Goal: Information Seeking & Learning: Check status

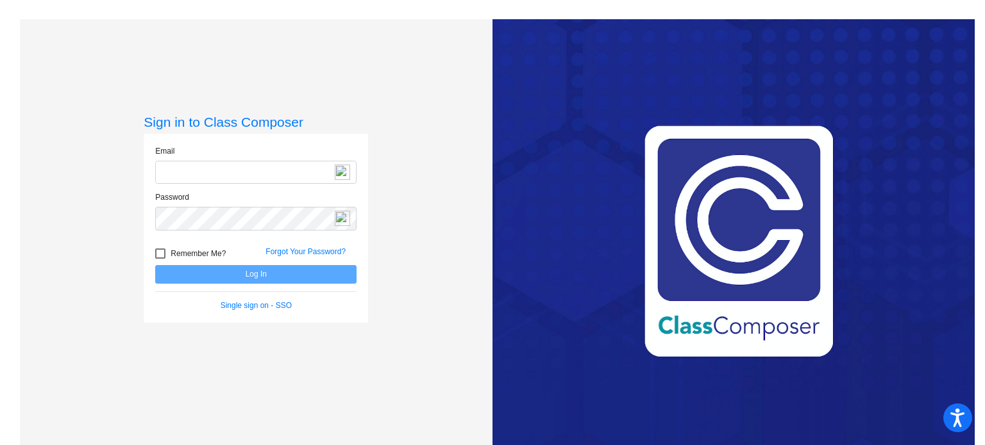
type input "[EMAIL_ADDRESS][DOMAIN_NAME]"
click at [256, 275] on button "Log In" at bounding box center [255, 274] width 201 height 19
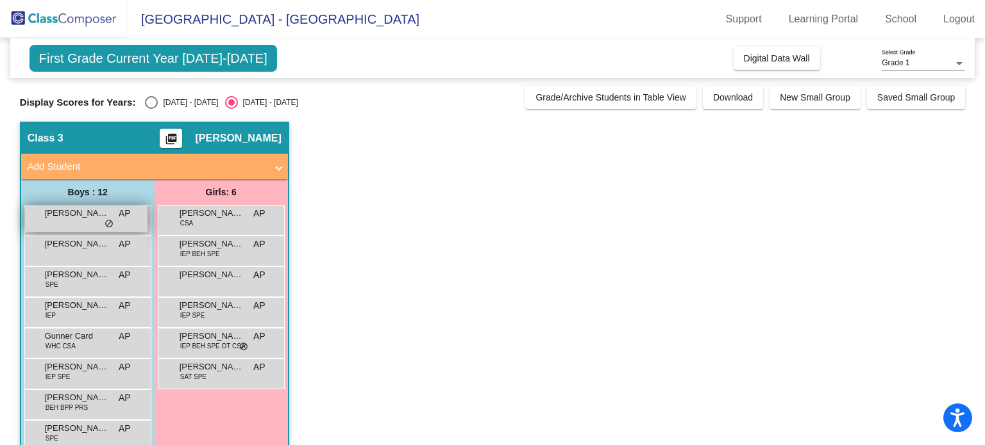
click at [92, 224] on div "[PERSON_NAME] AP lock do_not_disturb_alt" at bounding box center [86, 219] width 122 height 26
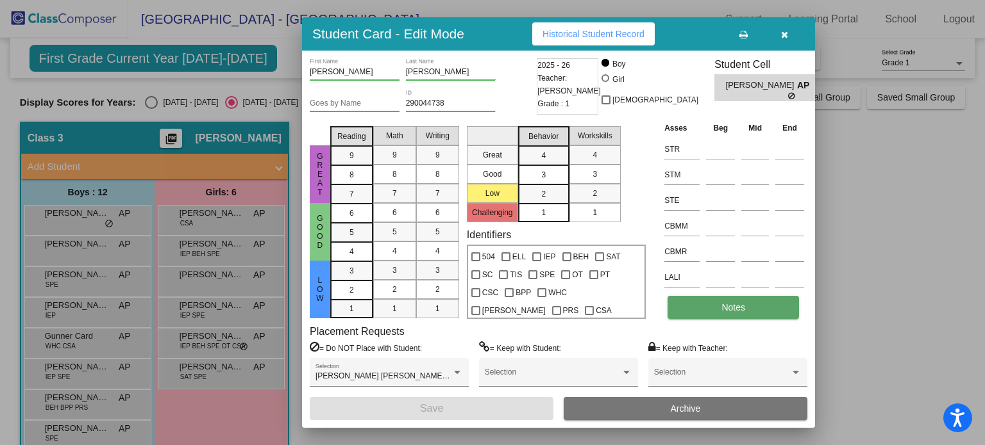
click at [700, 299] on button "Notes" at bounding box center [732, 307] width 131 height 23
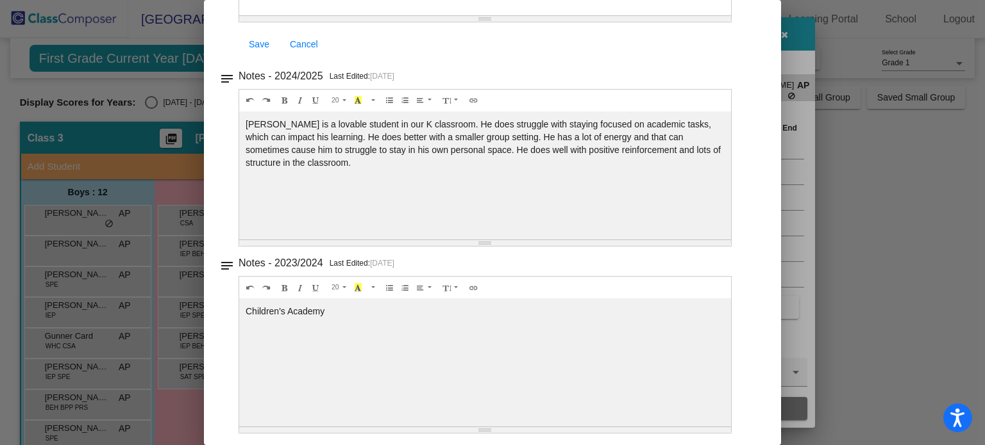
scroll to position [254, 0]
click at [807, 228] on div at bounding box center [492, 222] width 985 height 445
click at [907, 246] on div at bounding box center [492, 222] width 985 height 445
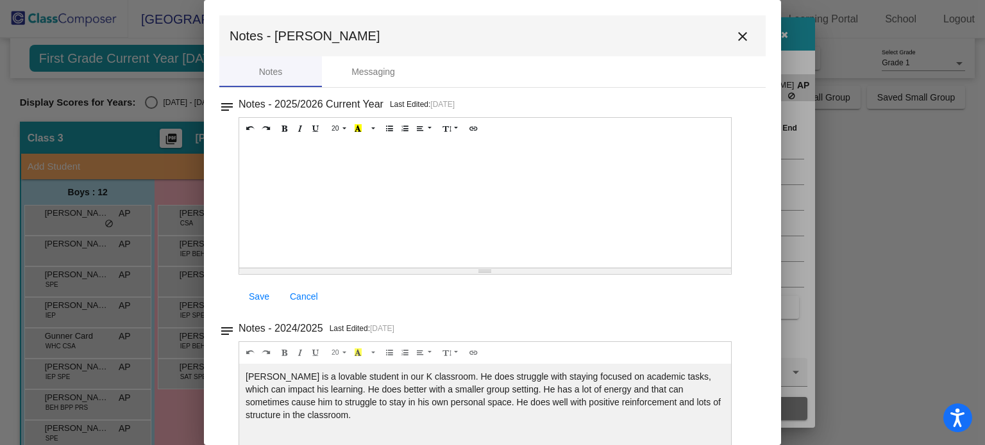
click at [899, 246] on div at bounding box center [492, 222] width 985 height 445
click at [738, 42] on mat-icon "close" at bounding box center [742, 36] width 15 height 15
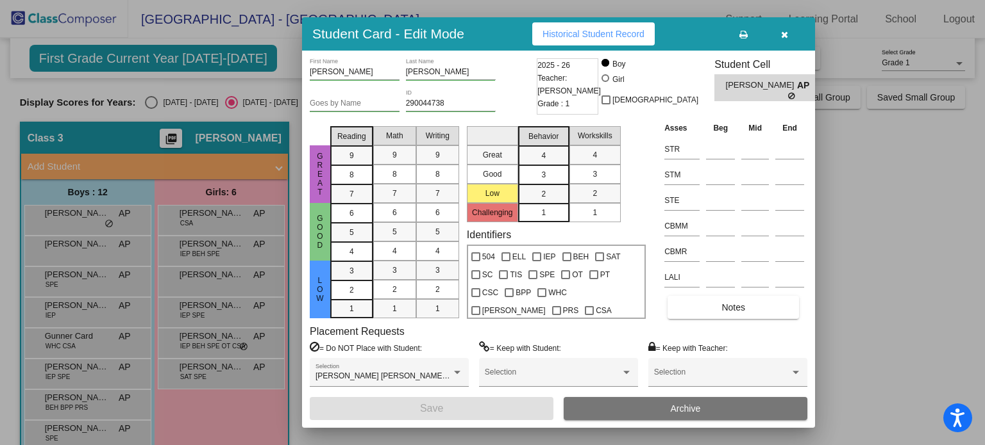
click at [92, 238] on div at bounding box center [492, 222] width 985 height 445
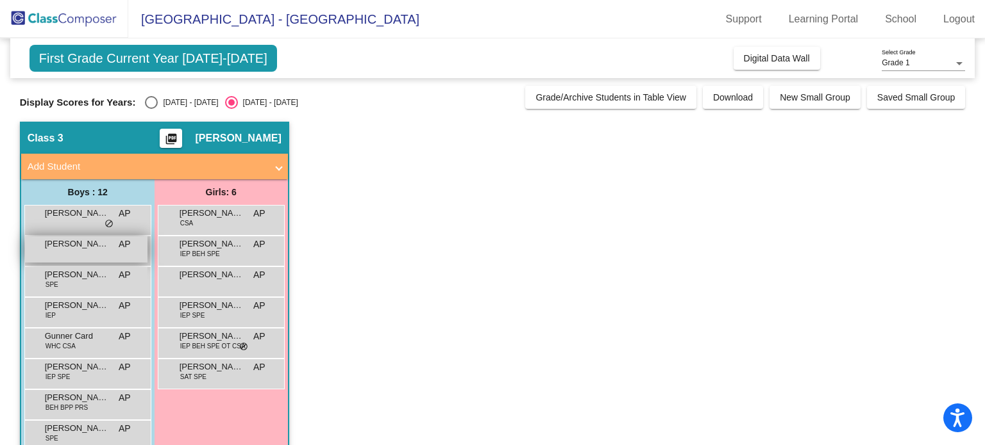
click at [99, 244] on span "[PERSON_NAME]" at bounding box center [77, 244] width 64 height 13
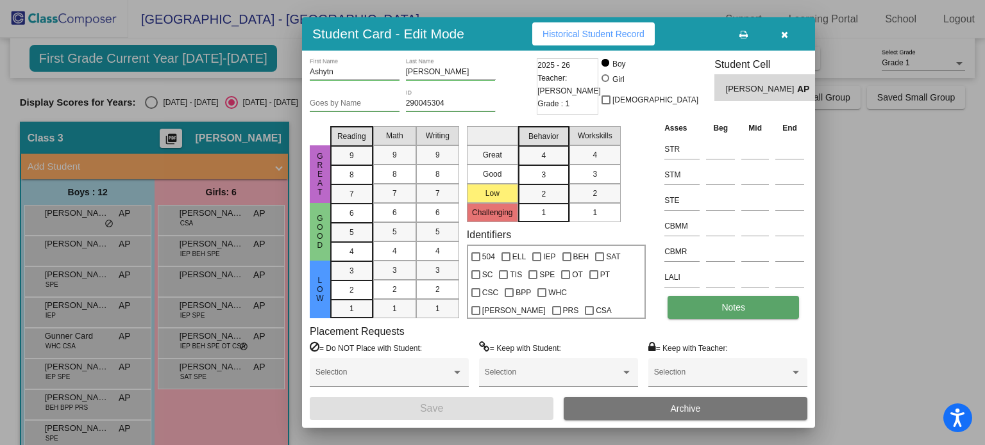
click at [687, 312] on button "Notes" at bounding box center [732, 307] width 131 height 23
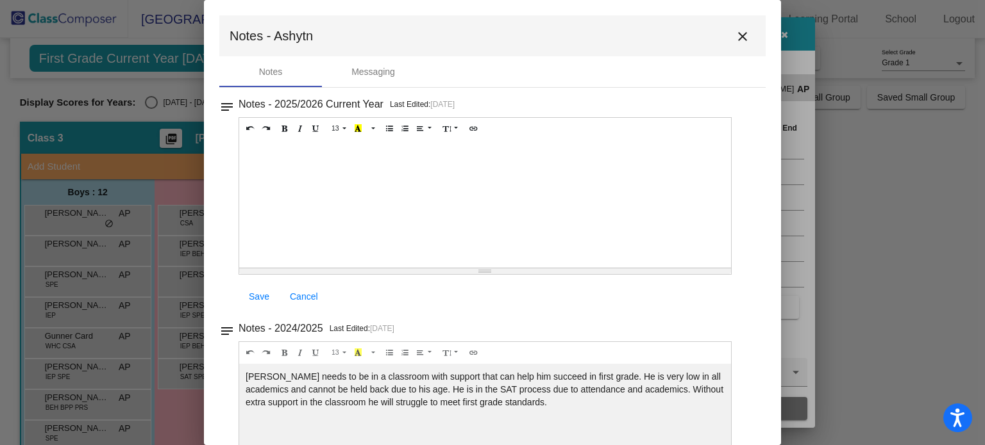
click at [739, 38] on mat-icon "close" at bounding box center [742, 36] width 15 height 15
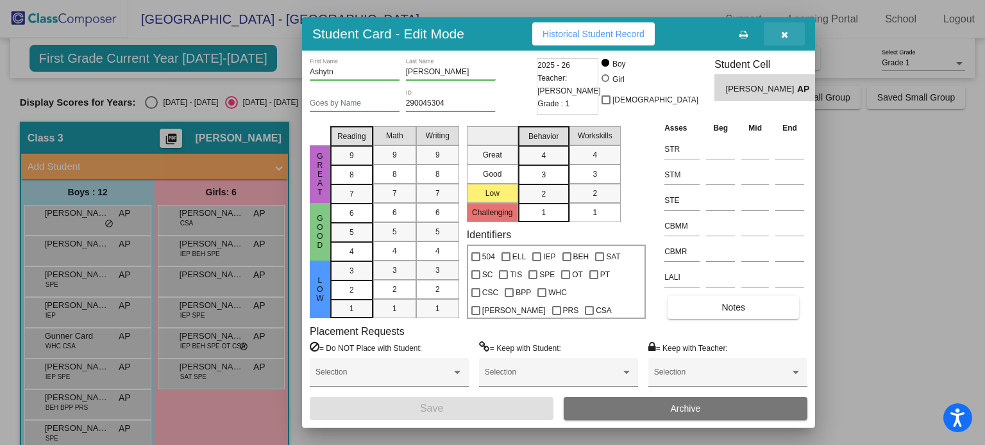
click at [782, 42] on button "button" at bounding box center [783, 33] width 41 height 23
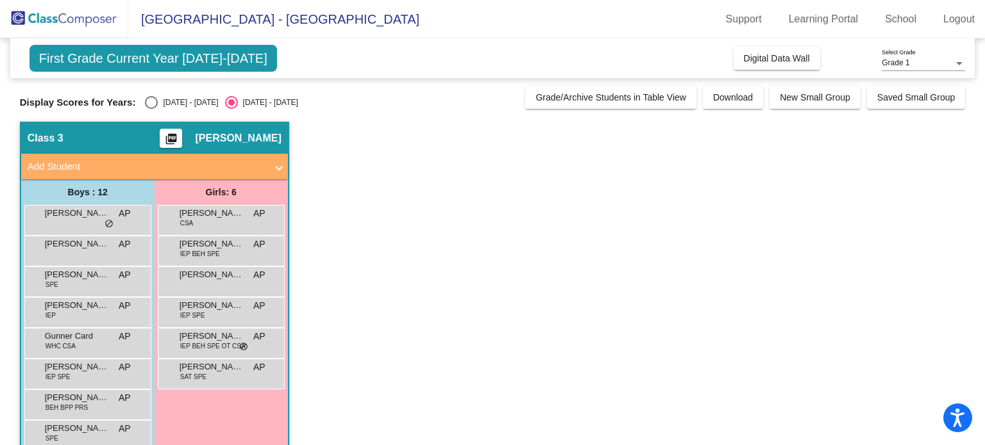
click at [149, 102] on div "Select an option" at bounding box center [151, 102] width 13 height 13
click at [151, 109] on input "[DATE] - [DATE]" at bounding box center [151, 109] width 1 height 1
radio input "true"
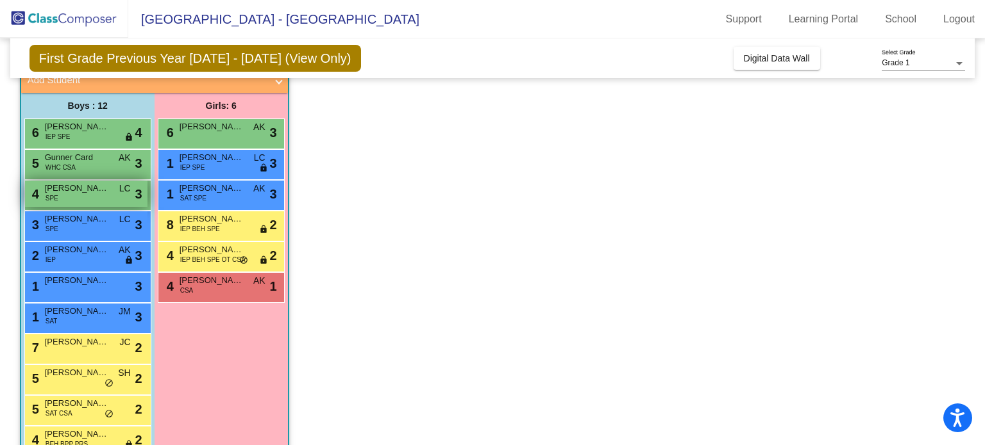
scroll to position [64, 0]
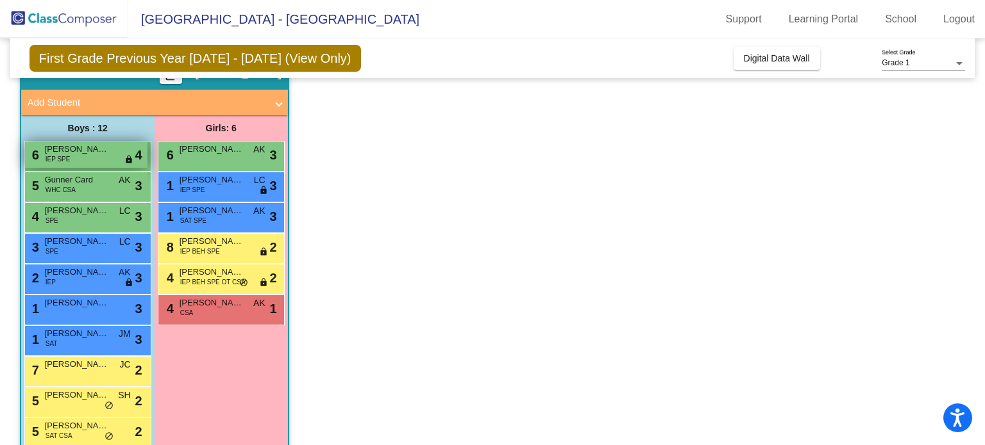
click at [103, 158] on div "6 [PERSON_NAME] IEP SPE lock do_not_disturb_alt 4" at bounding box center [86, 155] width 122 height 26
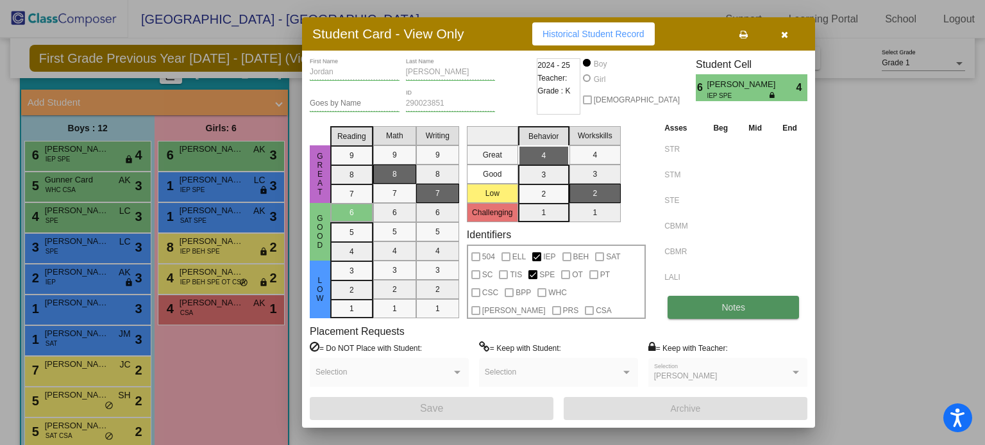
click at [695, 304] on button "Notes" at bounding box center [732, 307] width 131 height 23
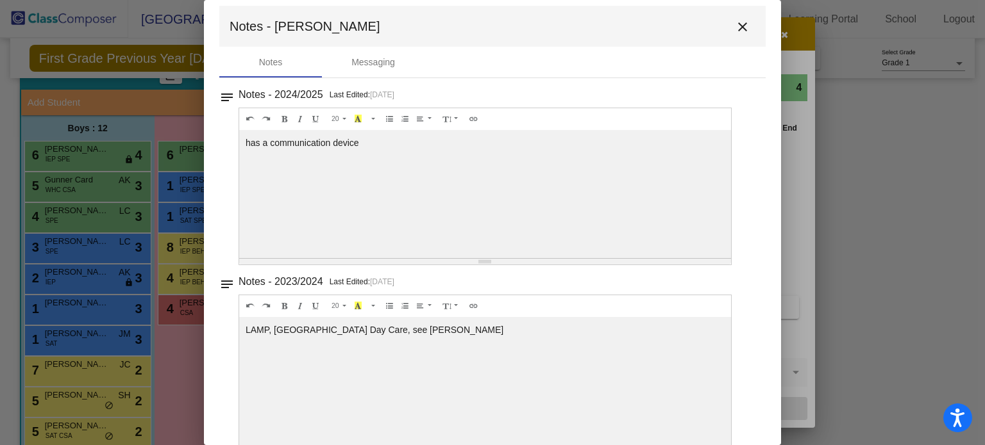
scroll to position [0, 0]
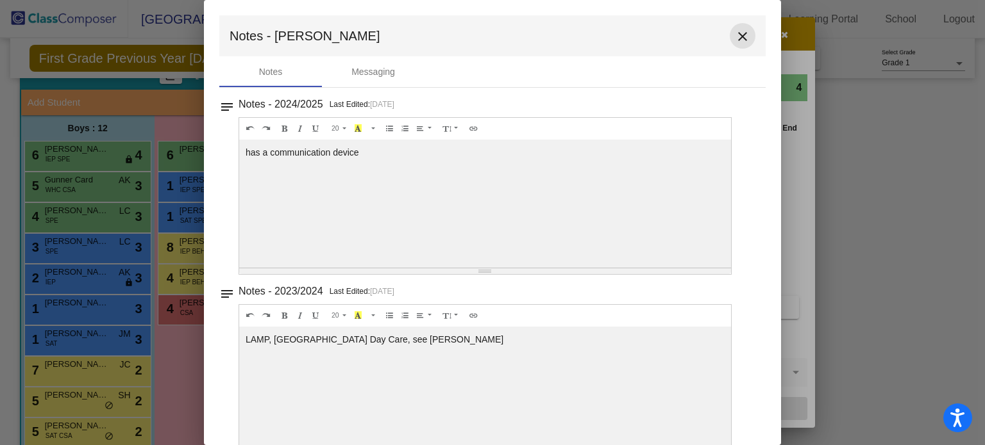
click at [735, 30] on mat-icon "close" at bounding box center [742, 36] width 15 height 15
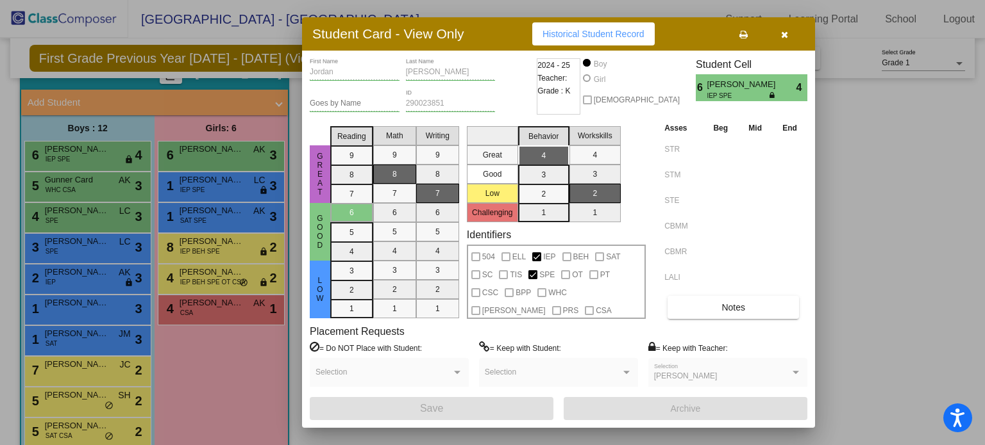
click at [76, 192] on div at bounding box center [492, 222] width 985 height 445
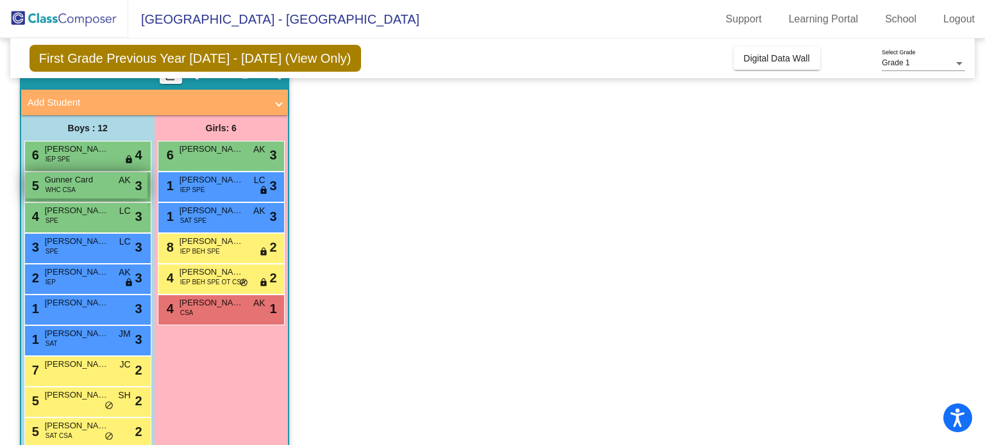
click at [79, 189] on div "5 Gunner Card WHC CSA AK lock do_not_disturb_alt 3" at bounding box center [86, 185] width 122 height 26
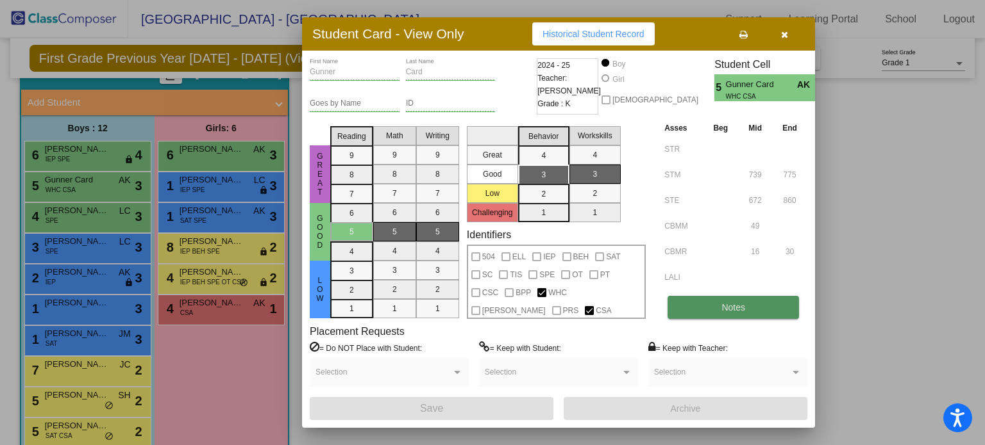
click at [695, 310] on button "Notes" at bounding box center [732, 307] width 131 height 23
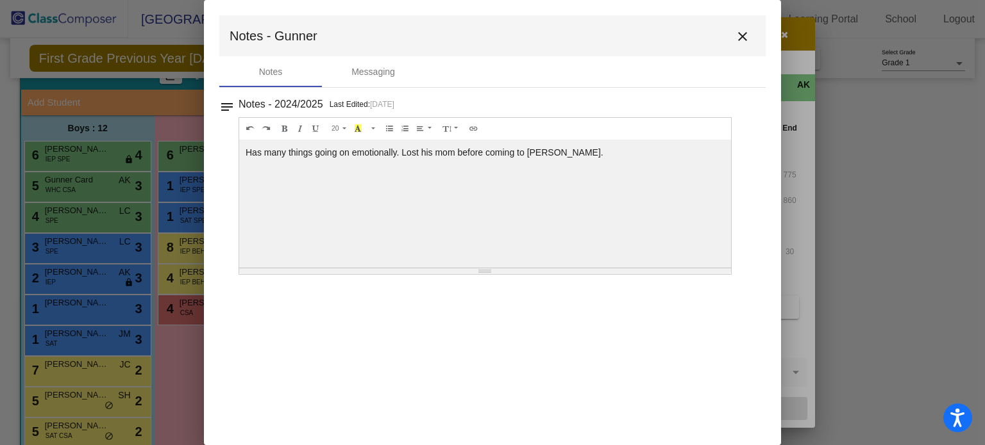
click at [742, 42] on mat-icon "close" at bounding box center [742, 36] width 15 height 15
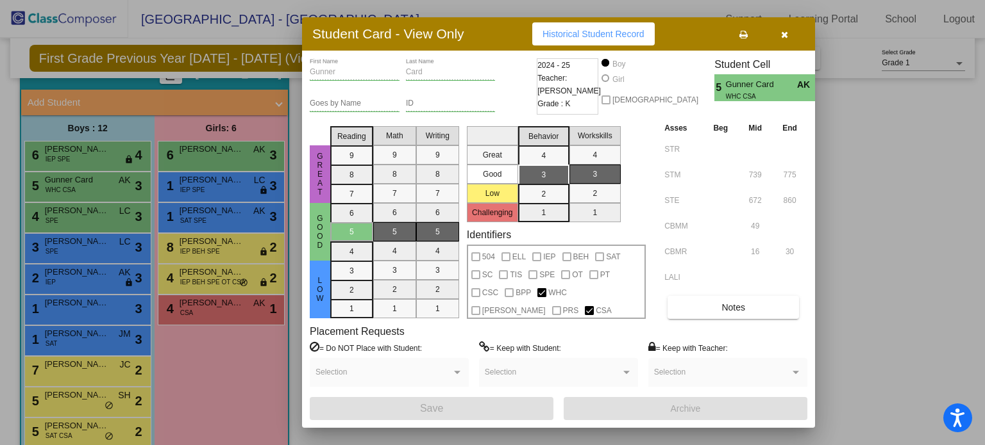
click at [785, 34] on icon "button" at bounding box center [784, 34] width 7 height 9
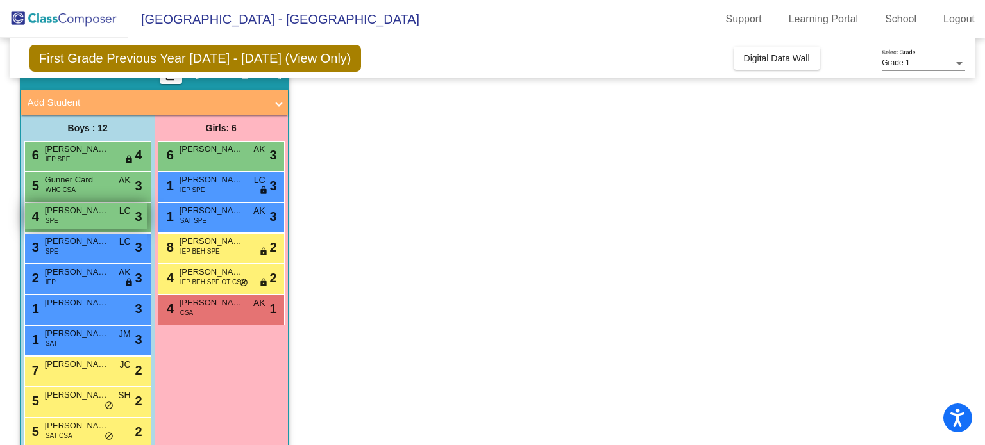
click at [71, 216] on span "[PERSON_NAME]" at bounding box center [77, 210] width 64 height 13
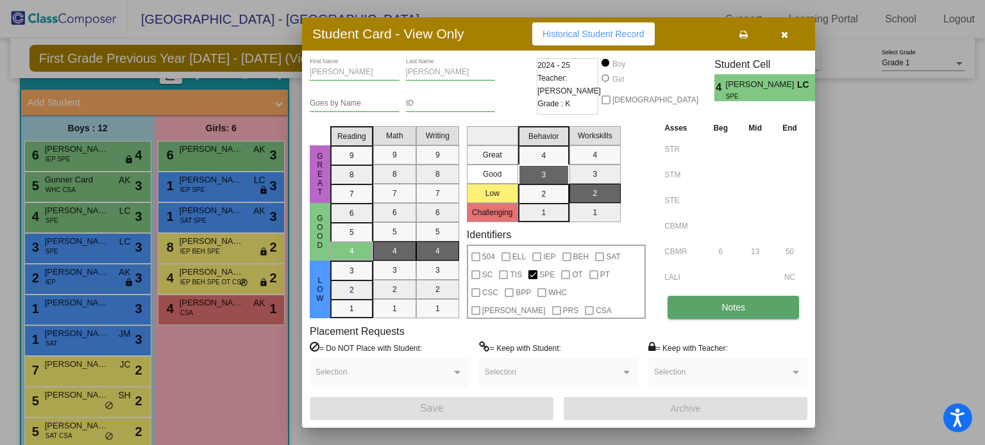
click at [707, 306] on button "Notes" at bounding box center [732, 307] width 131 height 23
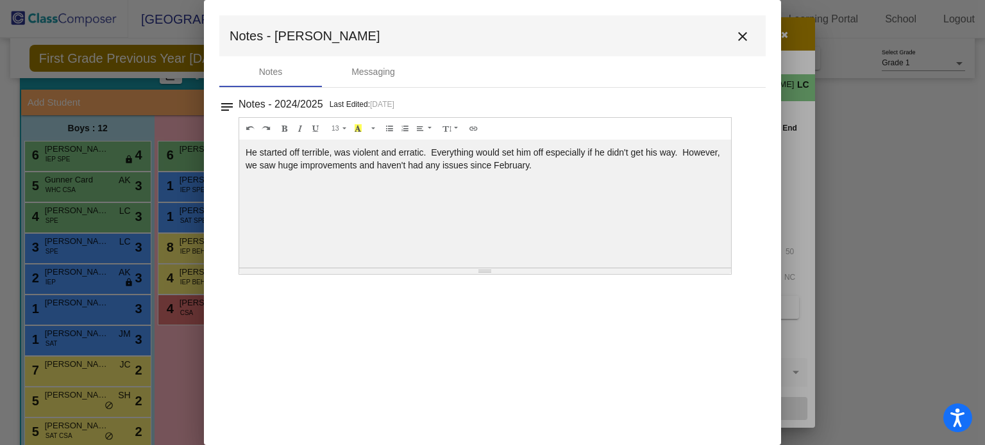
click at [745, 40] on mat-icon "close" at bounding box center [742, 36] width 15 height 15
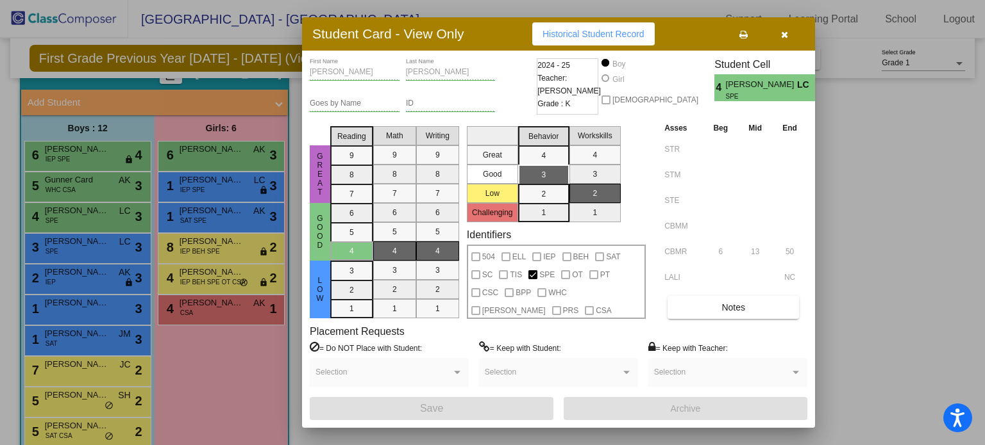
click at [123, 250] on div at bounding box center [492, 222] width 985 height 445
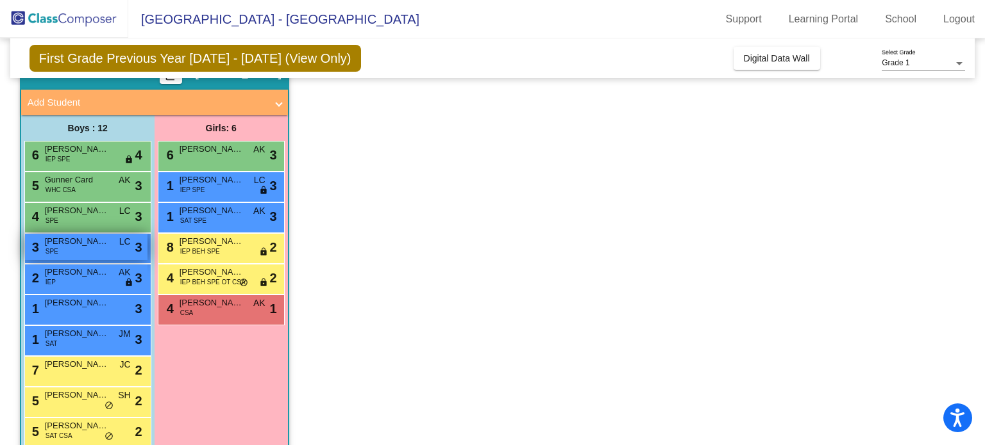
click at [76, 254] on div "3 [PERSON_NAME] SPE LC lock do_not_disturb_alt 3" at bounding box center [86, 247] width 122 height 26
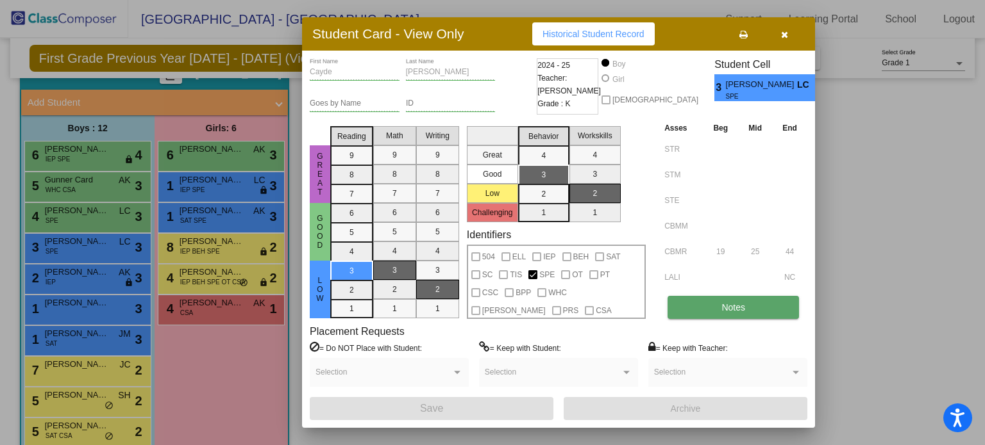
click at [707, 309] on button "Notes" at bounding box center [732, 307] width 131 height 23
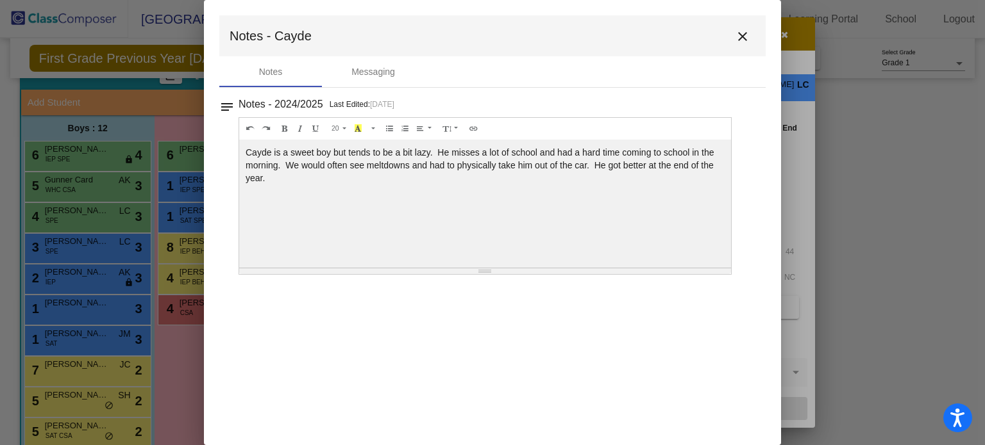
click at [143, 276] on div at bounding box center [492, 222] width 985 height 445
click at [764, 144] on div "notes Notes - 2024/2025 Last Edited: [DATE] 20 8 9 10 11 12 14 18 24 36 Backgro…" at bounding box center [492, 185] width 546 height 179
click at [747, 44] on mat-icon "close" at bounding box center [742, 36] width 15 height 15
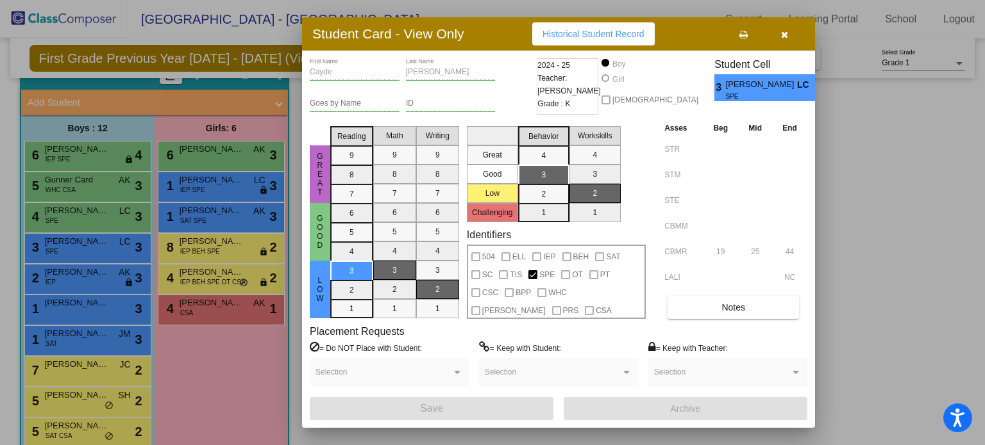
click at [238, 365] on div at bounding box center [492, 222] width 985 height 445
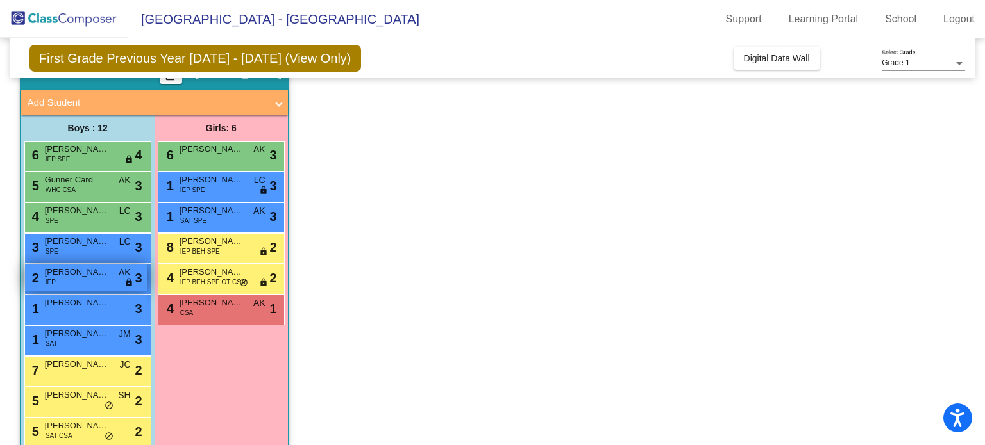
click at [65, 281] on div "2 [PERSON_NAME] IEP AK lock do_not_disturb_alt 3" at bounding box center [86, 278] width 122 height 26
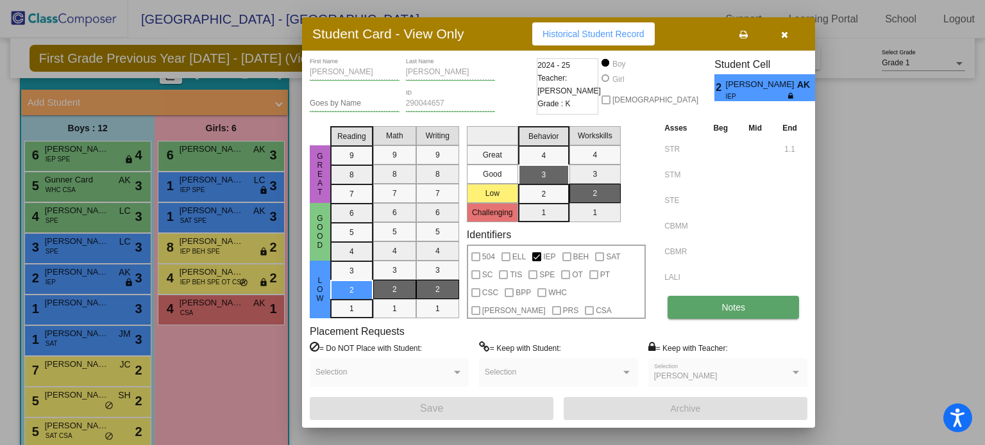
click at [745, 309] on button "Notes" at bounding box center [732, 307] width 131 height 23
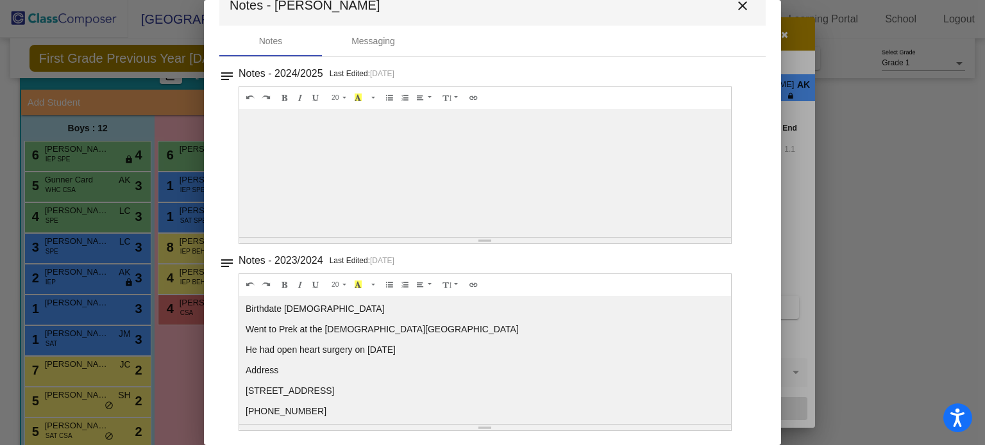
click at [877, 255] on div at bounding box center [492, 222] width 985 height 445
click at [794, 245] on div at bounding box center [492, 222] width 985 height 445
click at [740, 7] on mat-icon "close" at bounding box center [742, 5] width 15 height 15
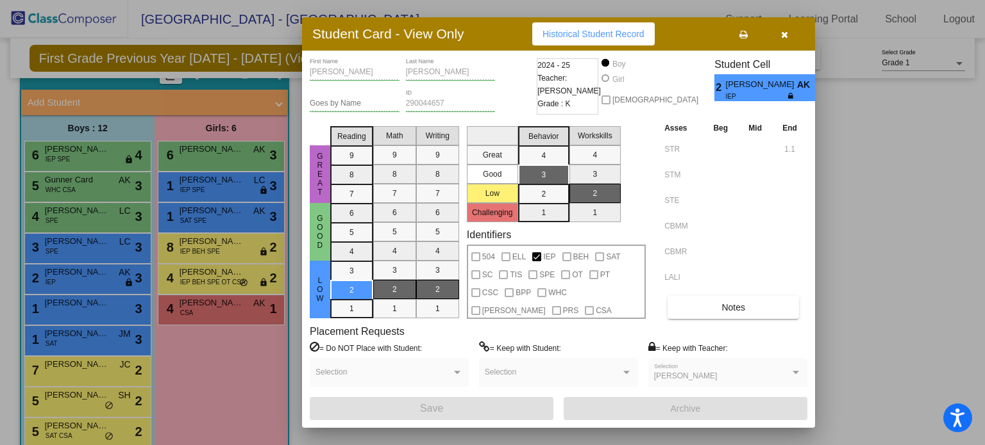
click at [212, 369] on div at bounding box center [492, 222] width 985 height 445
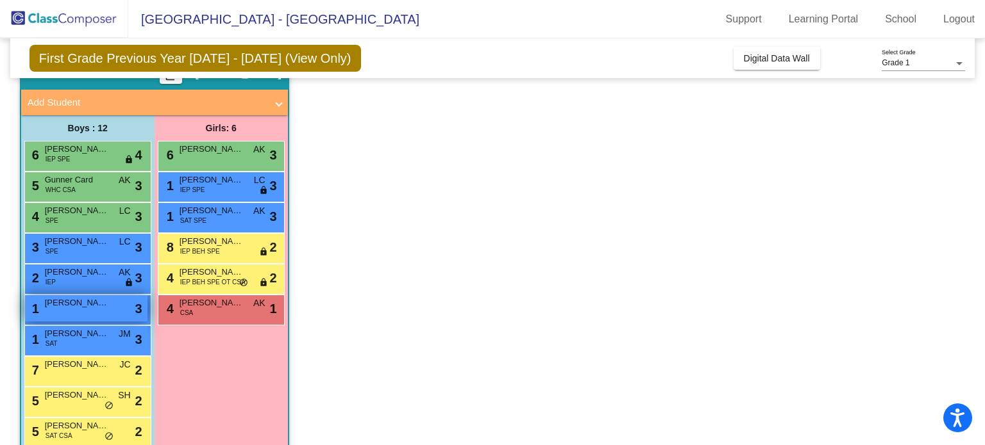
click at [95, 311] on div "1 Ashytn [PERSON_NAME] lock do_not_disturb_alt 3" at bounding box center [86, 308] width 122 height 26
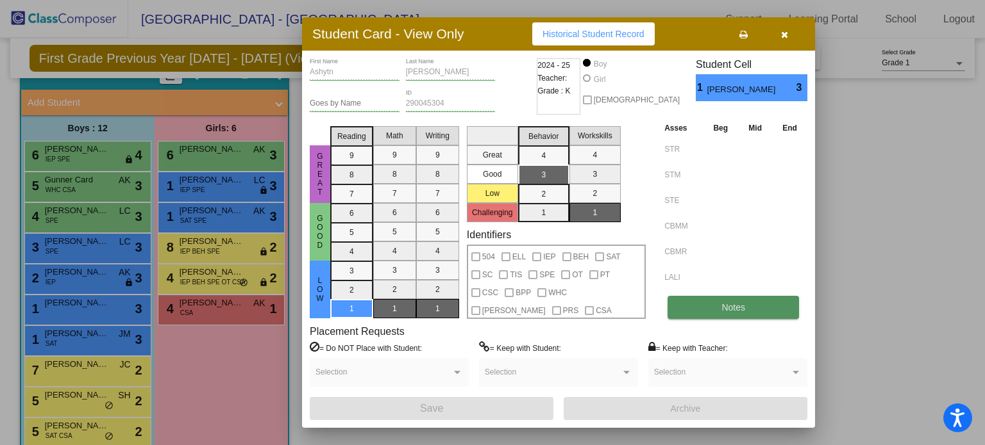
click at [674, 301] on button "Notes" at bounding box center [732, 307] width 131 height 23
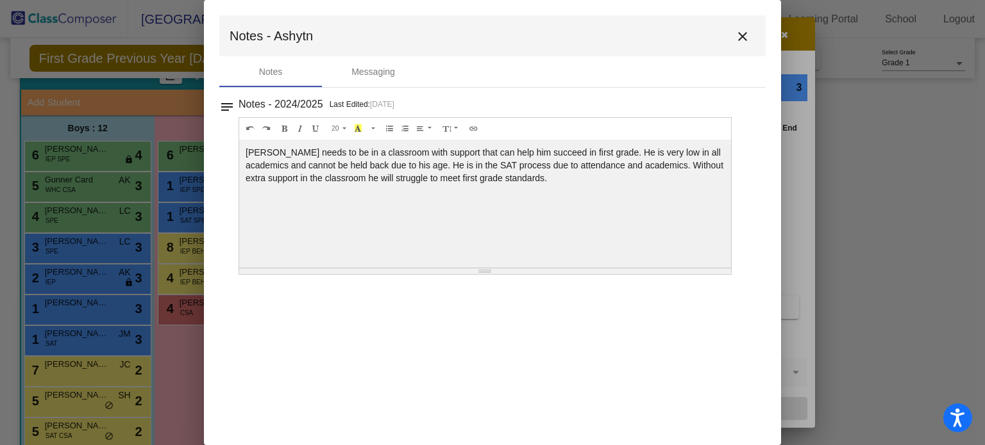
click at [745, 37] on mat-icon "close" at bounding box center [742, 36] width 15 height 15
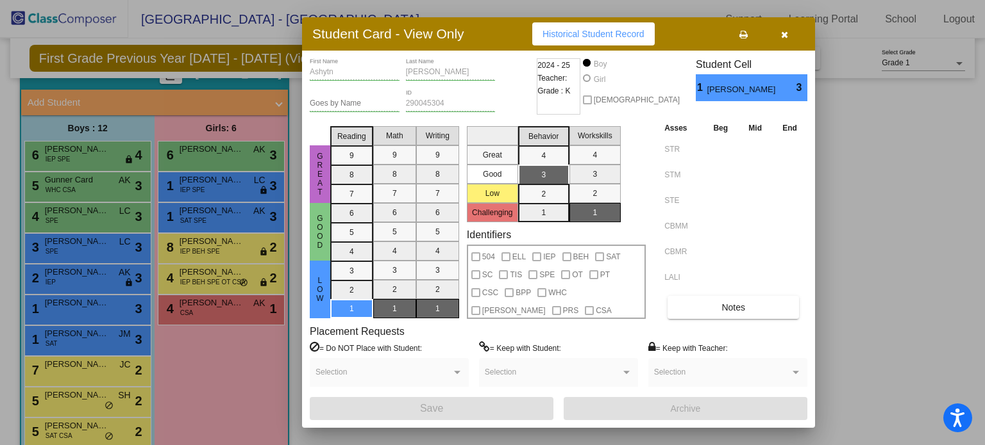
click at [209, 344] on div at bounding box center [492, 222] width 985 height 445
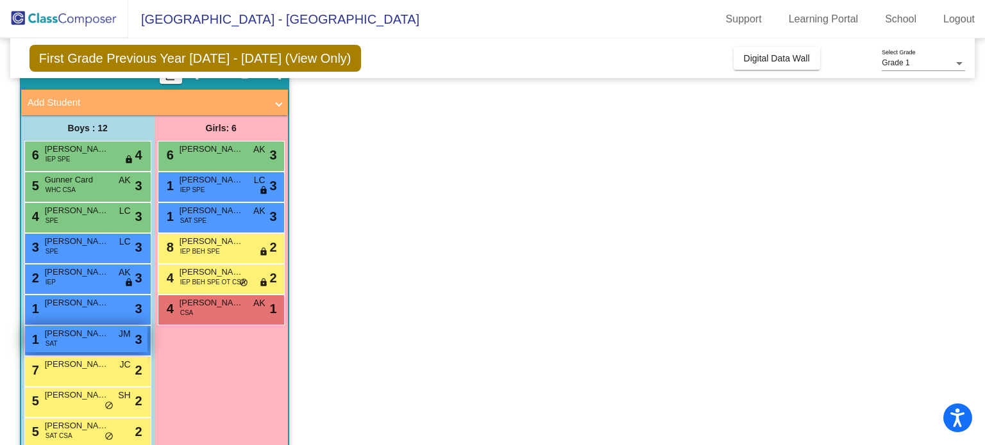
click at [103, 343] on div "1 [PERSON_NAME] SAT JM lock do_not_disturb_alt 3" at bounding box center [86, 339] width 122 height 26
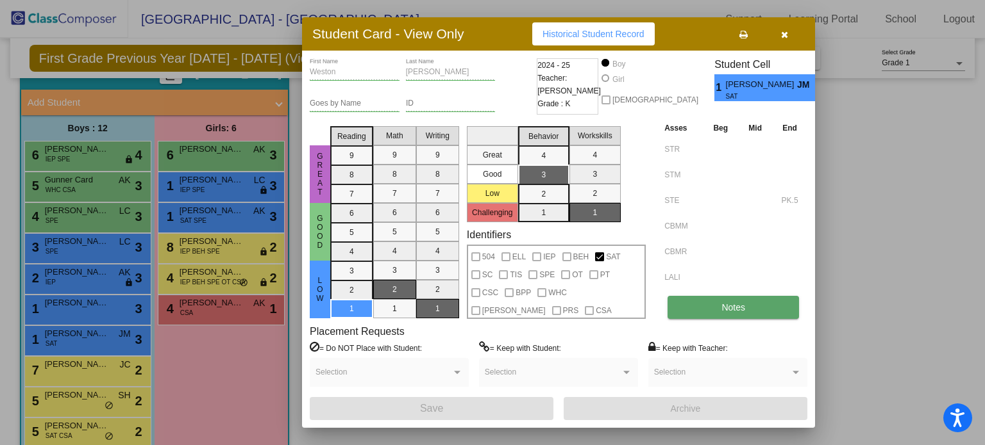
click at [721, 310] on span "Notes" at bounding box center [733, 308] width 24 height 10
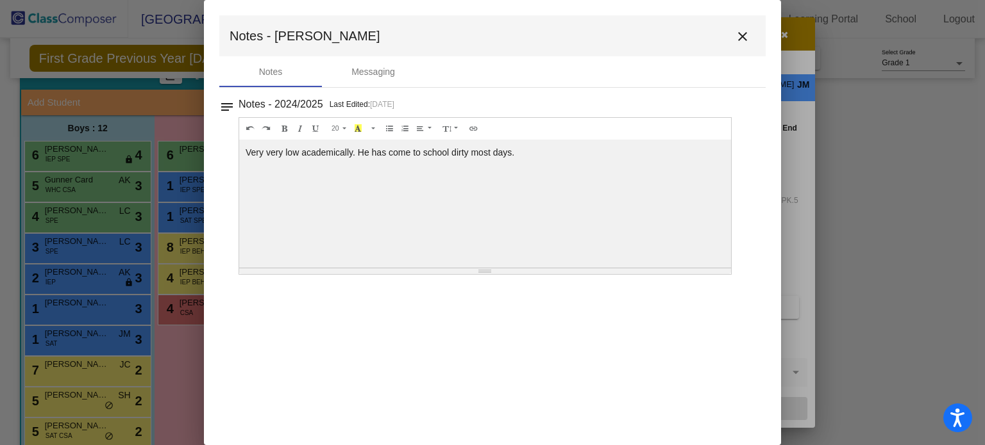
click at [737, 28] on button "close" at bounding box center [742, 36] width 26 height 26
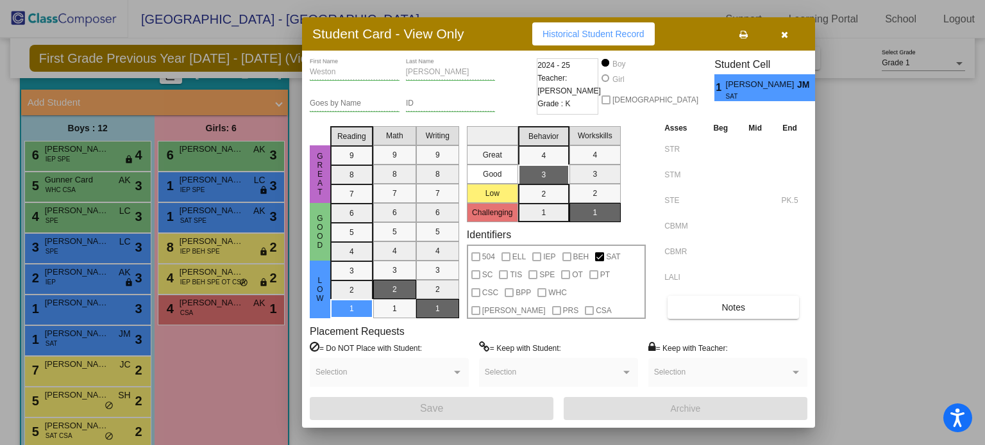
click at [786, 35] on icon "button" at bounding box center [784, 34] width 7 height 9
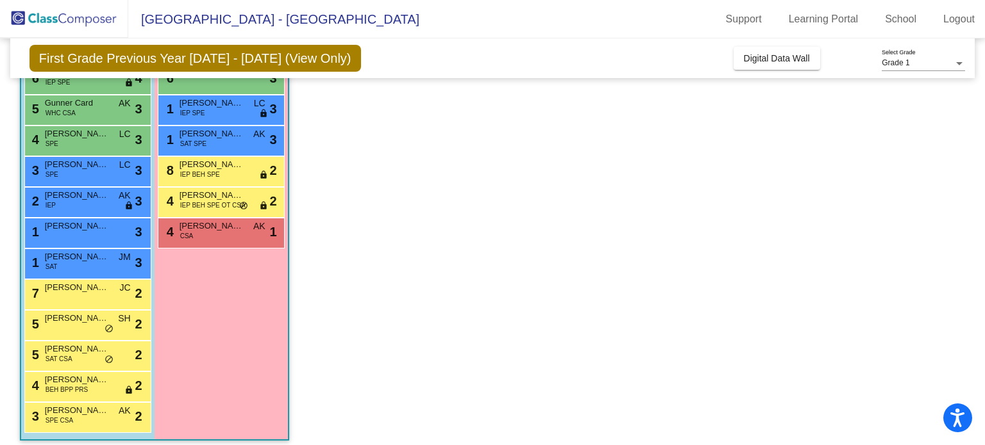
scroll to position [149, 0]
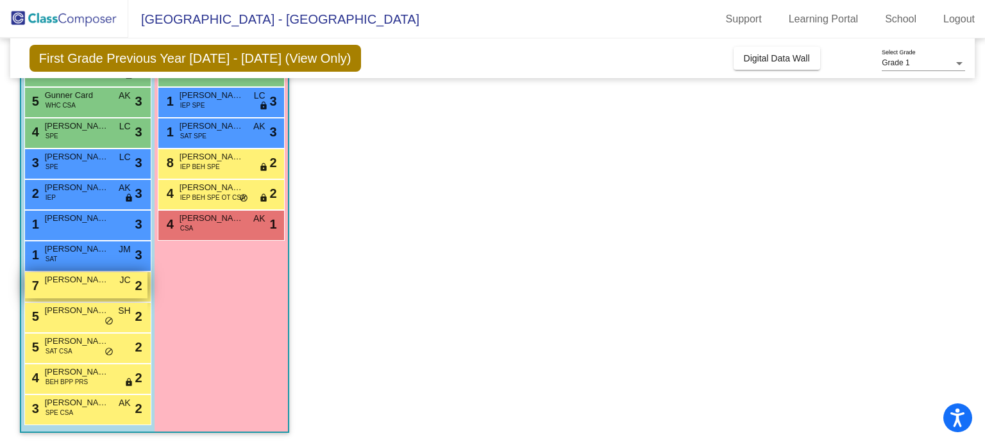
click at [85, 294] on div "7 [PERSON_NAME] Six JC lock do_not_disturb_alt 2" at bounding box center [86, 285] width 122 height 26
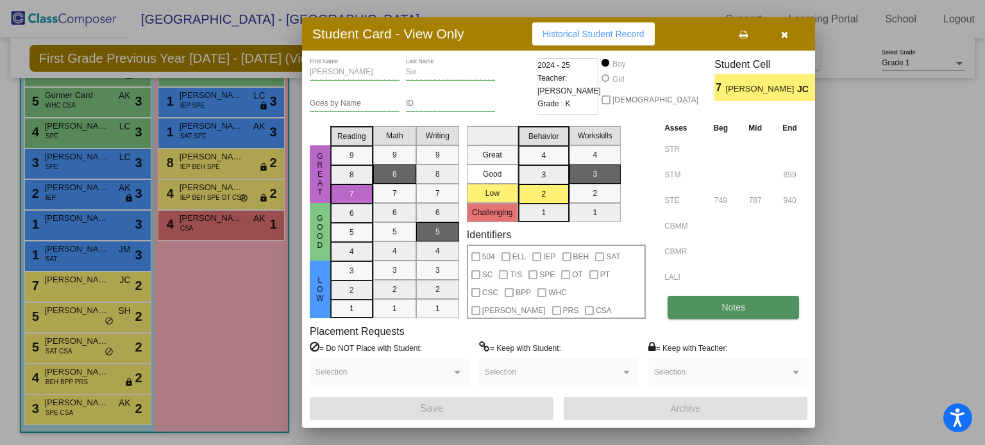
click at [697, 309] on button "Notes" at bounding box center [732, 307] width 131 height 23
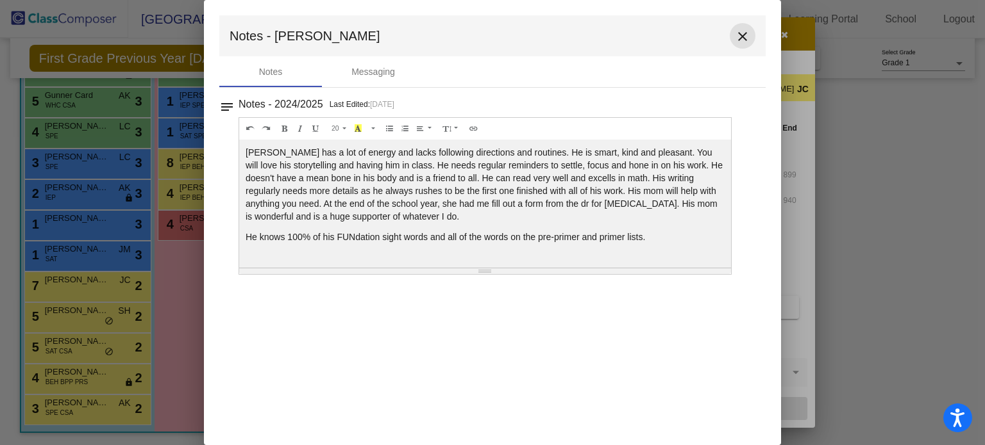
click at [742, 37] on mat-icon "close" at bounding box center [742, 36] width 15 height 15
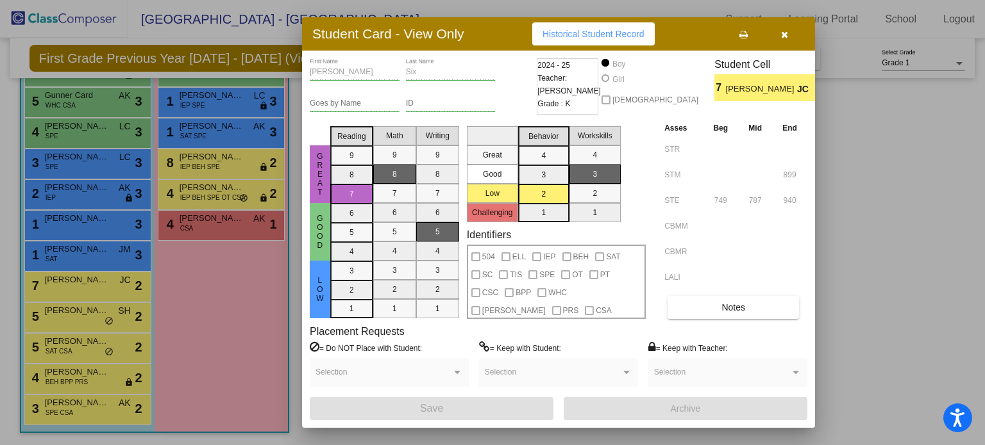
click at [787, 39] on icon "button" at bounding box center [784, 34] width 7 height 9
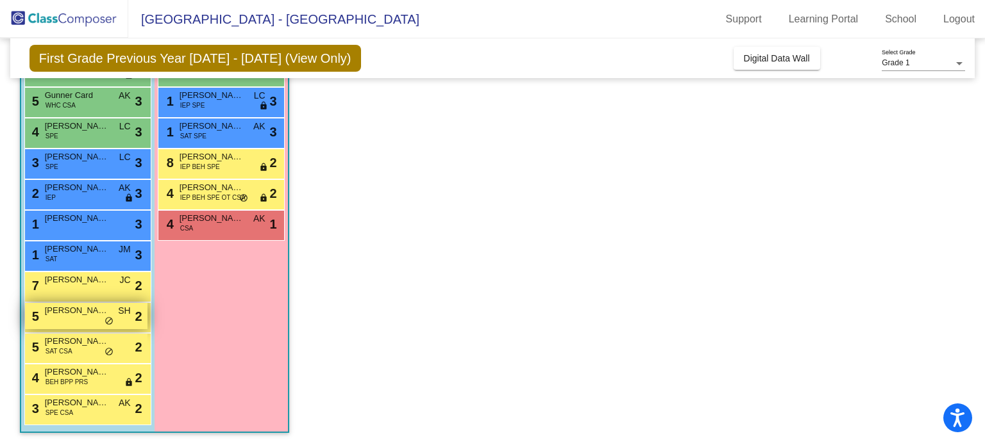
click at [62, 315] on span "[PERSON_NAME]" at bounding box center [77, 310] width 64 height 13
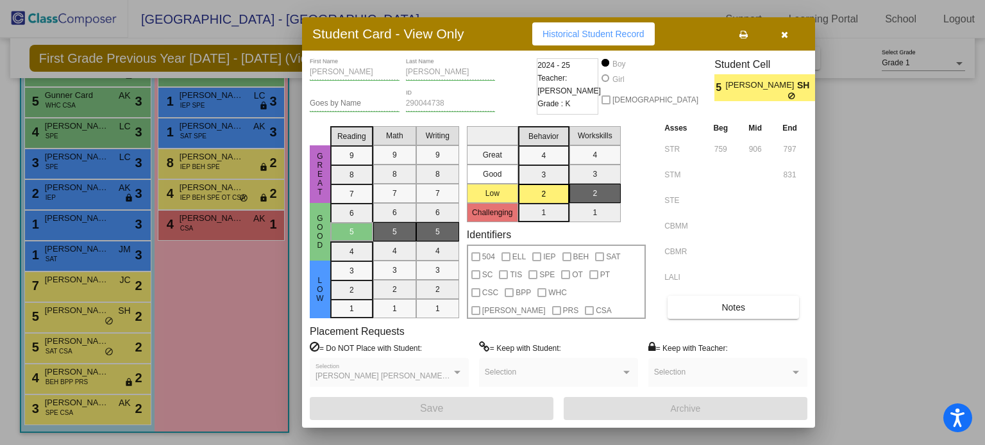
click at [906, 210] on div at bounding box center [492, 222] width 985 height 445
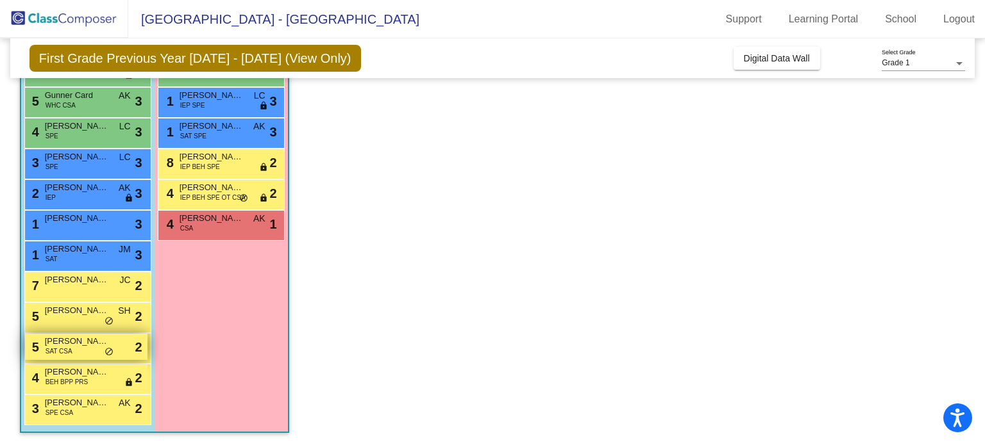
click at [78, 347] on div "5 [PERSON_NAME] [PERSON_NAME] SAT CSA lock do_not_disturb_alt 2" at bounding box center [86, 347] width 122 height 26
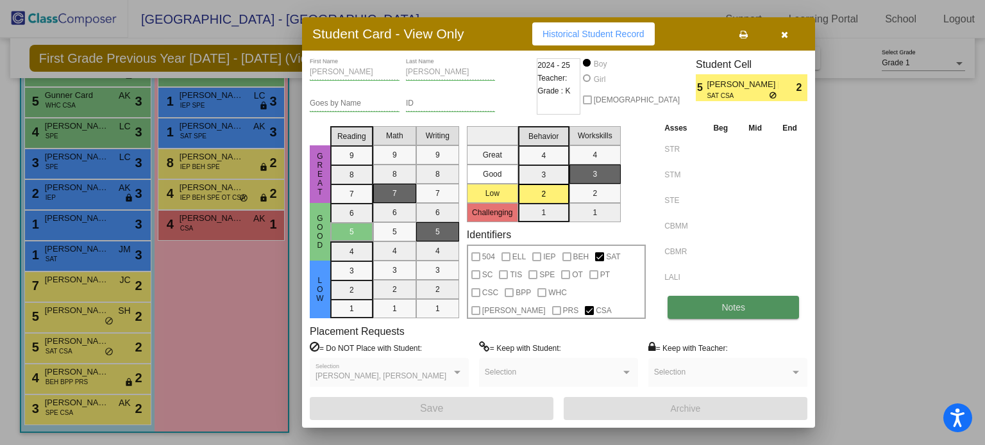
click at [721, 304] on span "Notes" at bounding box center [733, 308] width 24 height 10
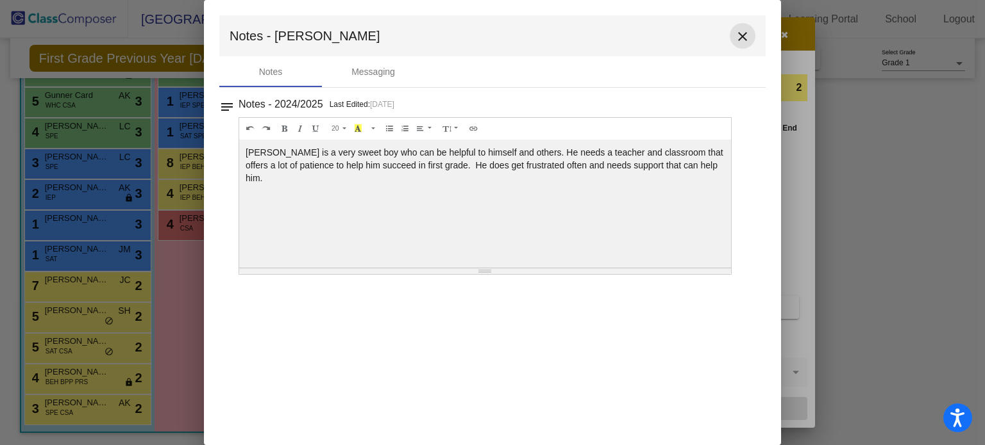
click at [739, 42] on mat-icon "close" at bounding box center [742, 36] width 15 height 15
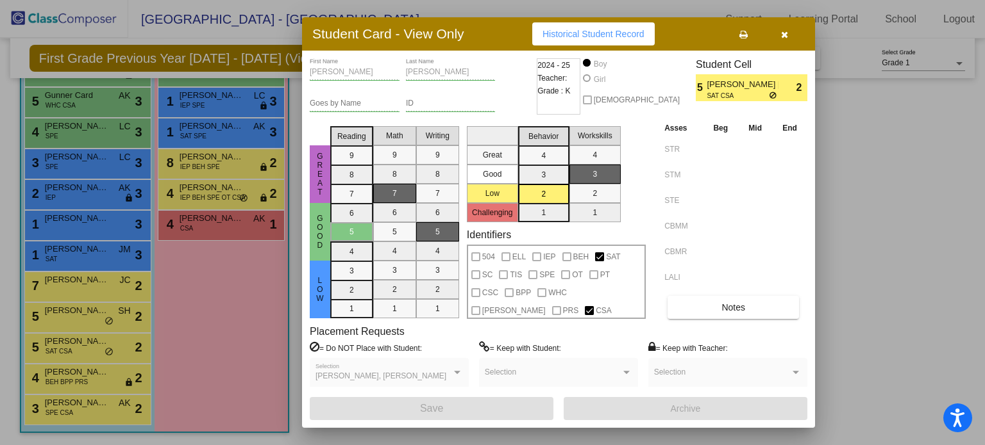
click at [172, 297] on div at bounding box center [492, 222] width 985 height 445
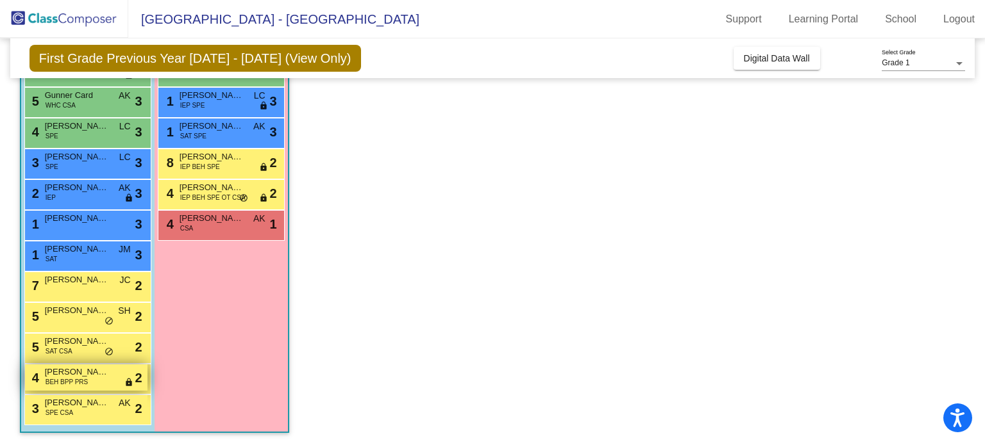
click at [90, 379] on div "4 [PERSON_NAME] BEH BPP PRS lock do_not_disturb_alt 2" at bounding box center [86, 378] width 122 height 26
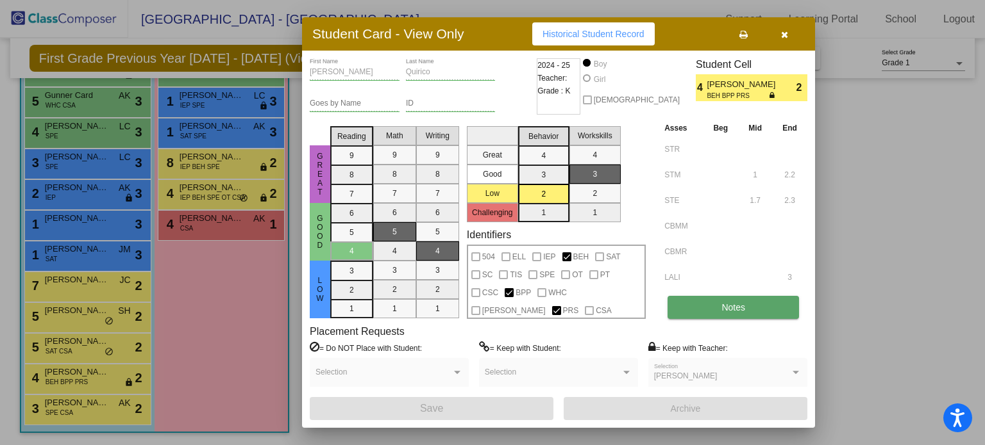
click at [760, 305] on button "Notes" at bounding box center [732, 307] width 131 height 23
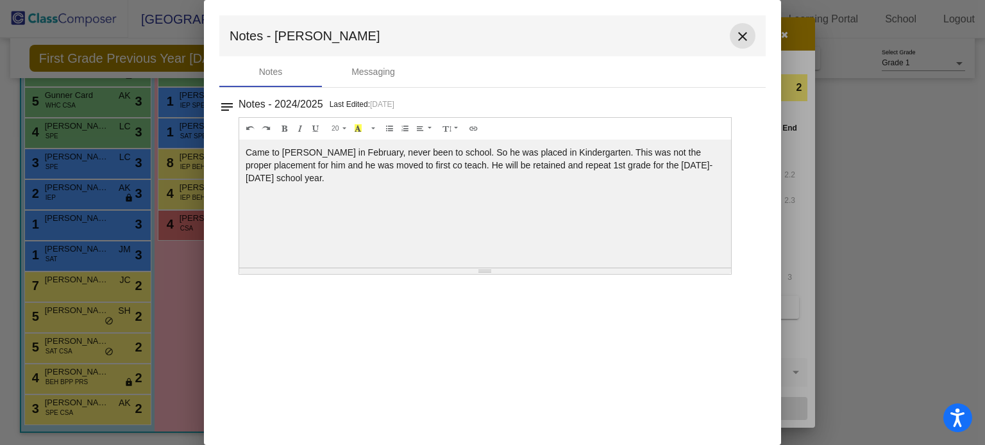
click at [743, 38] on mat-icon "close" at bounding box center [742, 36] width 15 height 15
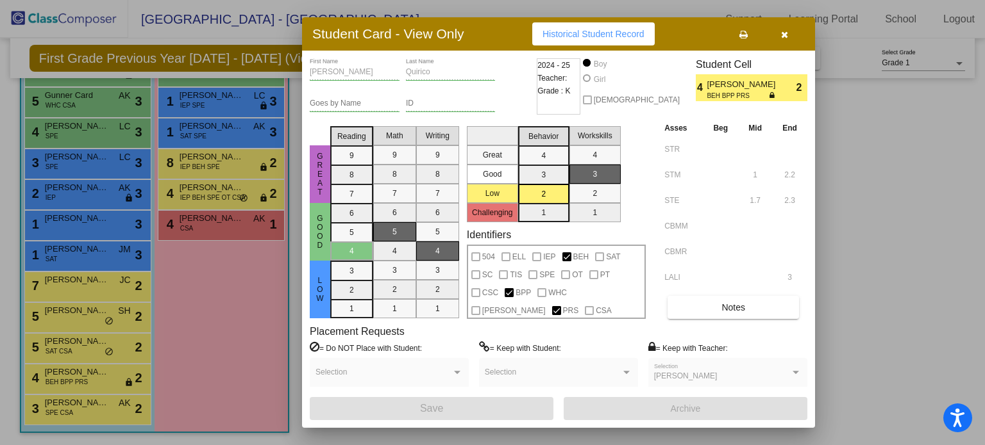
click at [207, 315] on div at bounding box center [492, 222] width 985 height 445
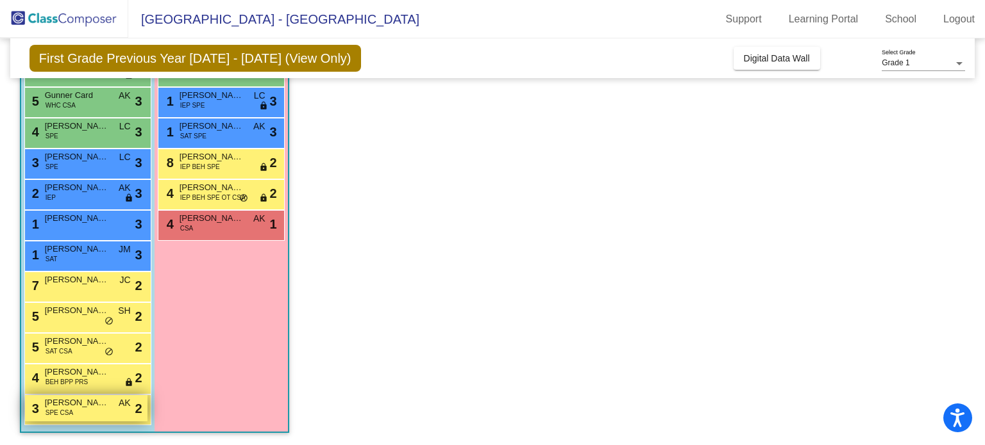
click at [67, 407] on span "[PERSON_NAME]" at bounding box center [77, 403] width 64 height 13
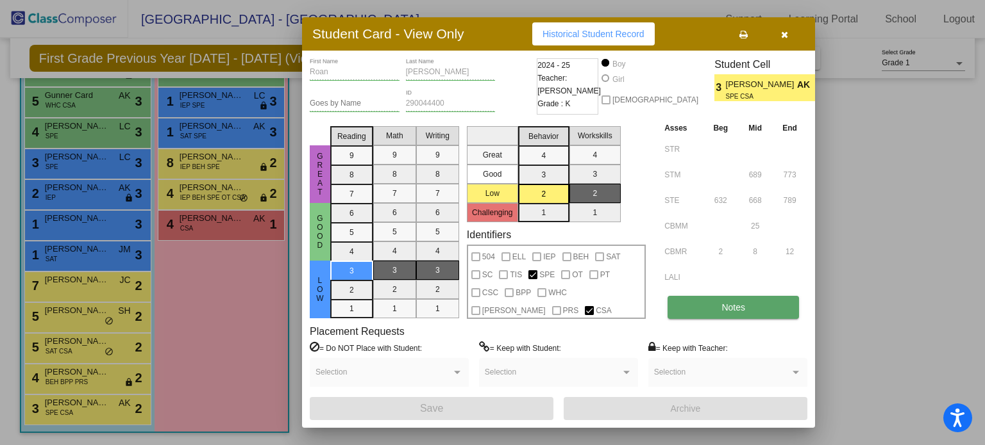
click at [735, 307] on span "Notes" at bounding box center [733, 308] width 24 height 10
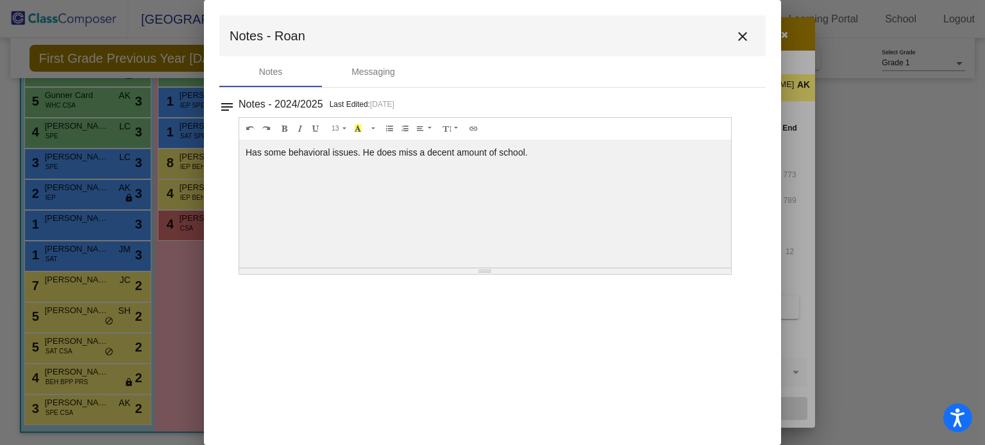
click at [740, 37] on mat-icon "close" at bounding box center [742, 36] width 15 height 15
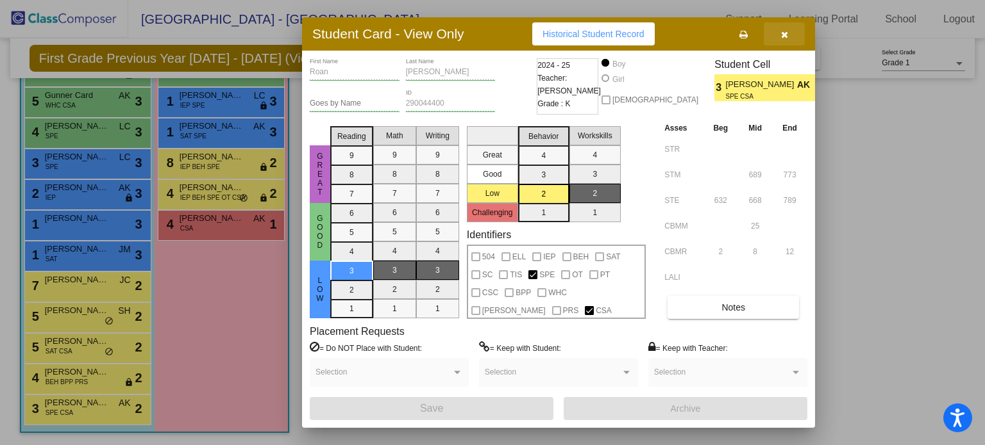
click at [781, 39] on icon "button" at bounding box center [784, 34] width 7 height 9
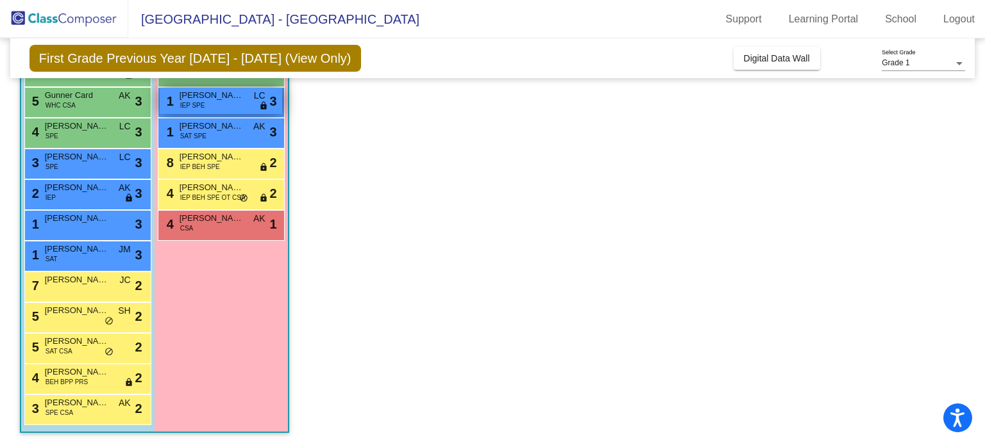
click at [208, 103] on div "1 [PERSON_NAME] IEP SPE LC lock do_not_disturb_alt 3" at bounding box center [221, 101] width 122 height 26
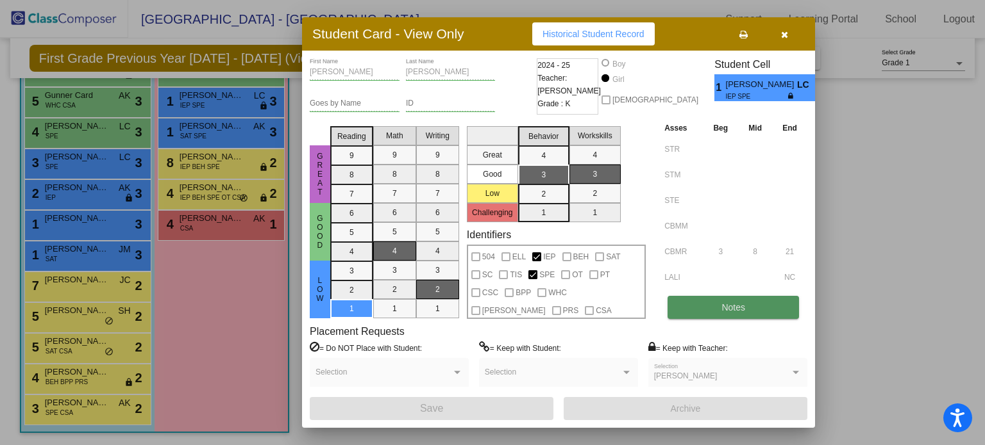
click at [733, 307] on span "Notes" at bounding box center [733, 308] width 24 height 10
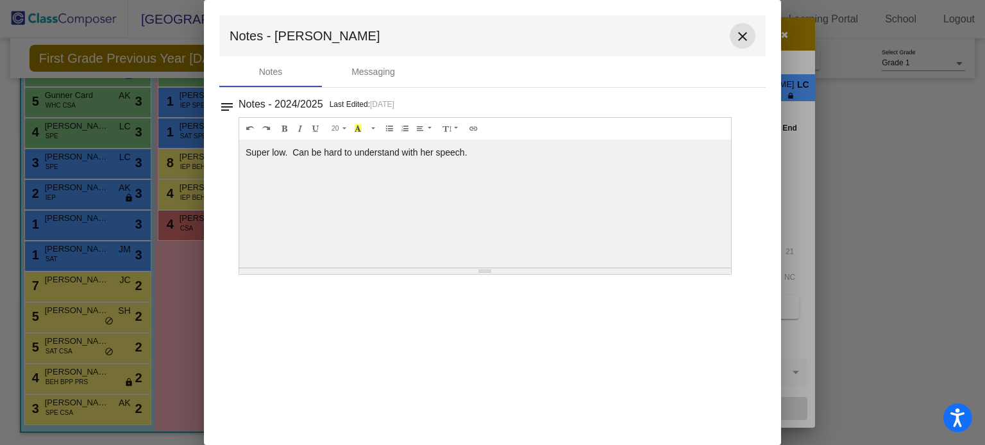
click at [735, 38] on mat-icon "close" at bounding box center [742, 36] width 15 height 15
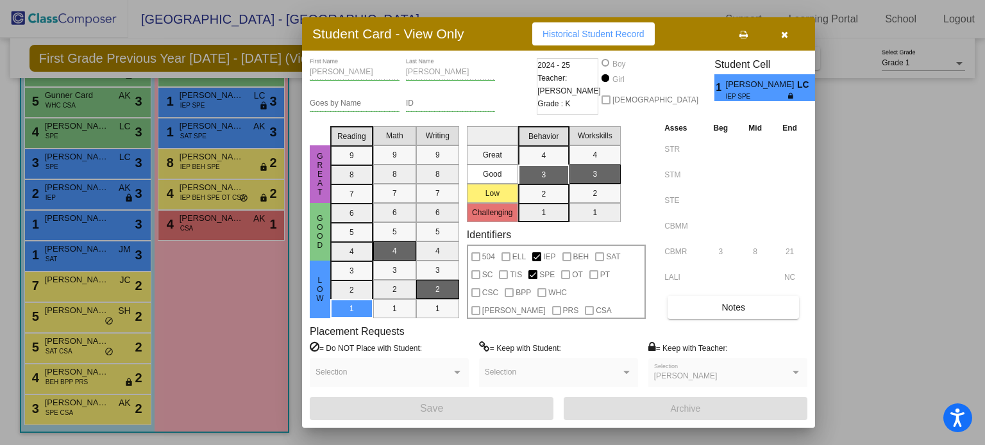
click at [779, 34] on button "button" at bounding box center [783, 33] width 41 height 23
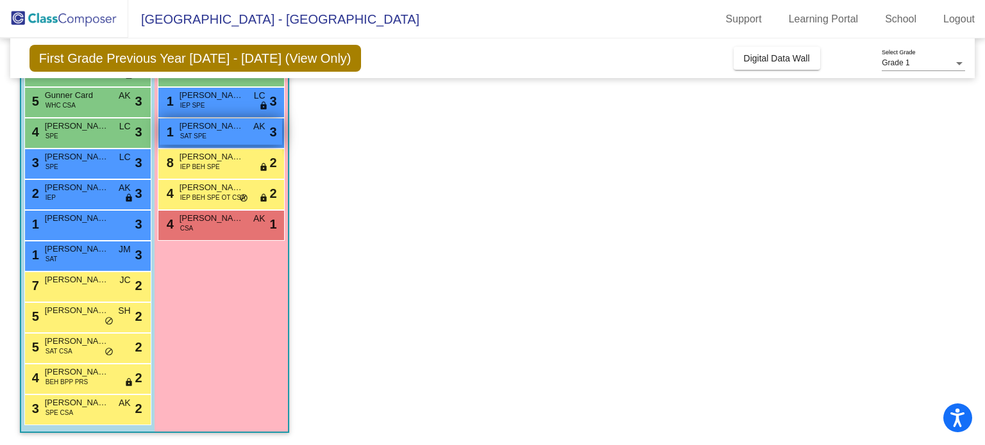
click at [210, 130] on span "[PERSON_NAME]" at bounding box center [211, 126] width 64 height 13
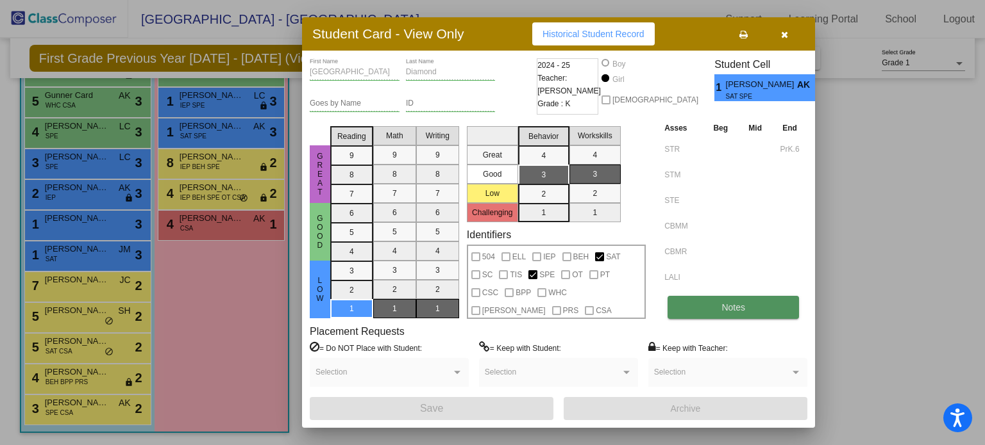
click at [731, 301] on button "Notes" at bounding box center [732, 307] width 131 height 23
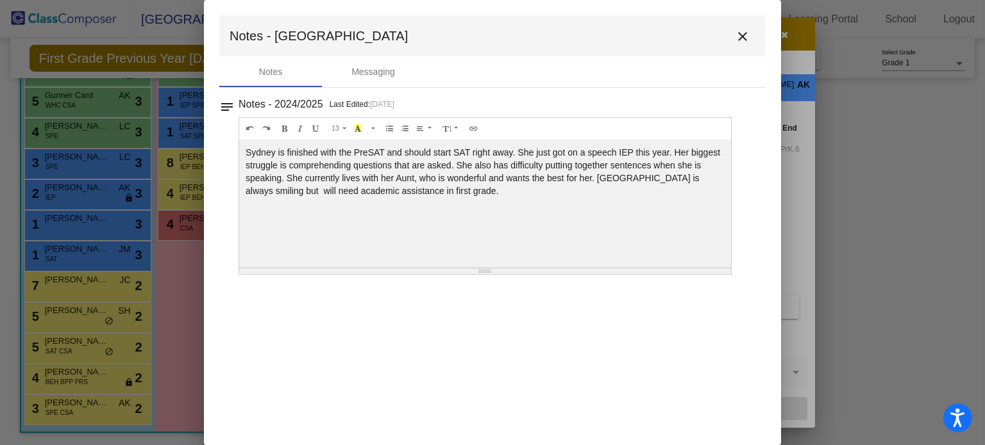
click at [743, 36] on mat-icon "close" at bounding box center [742, 36] width 15 height 15
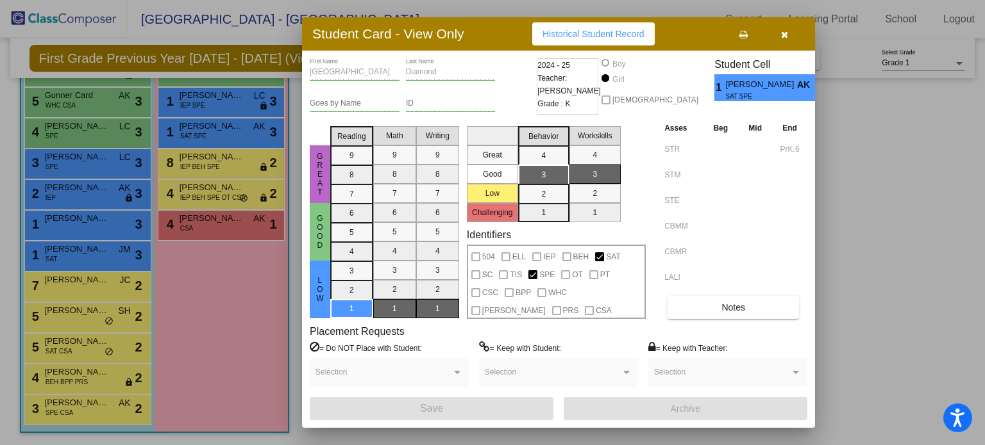
click at [781, 37] on icon "button" at bounding box center [784, 34] width 7 height 9
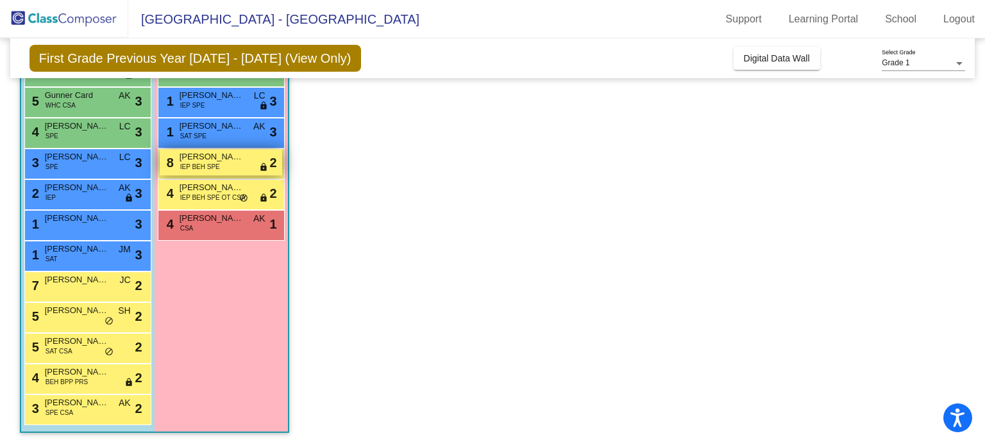
click at [210, 171] on span "IEP BEH SPE" at bounding box center [200, 167] width 40 height 10
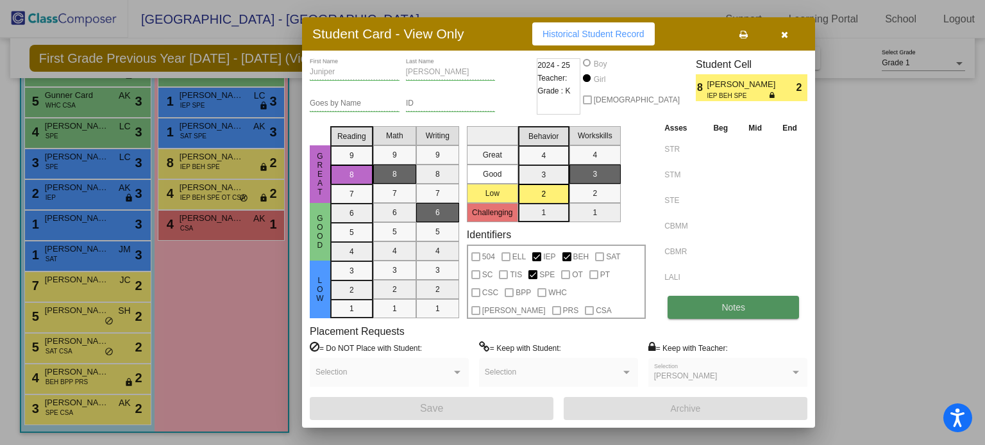
click at [728, 306] on span "Notes" at bounding box center [733, 308] width 24 height 10
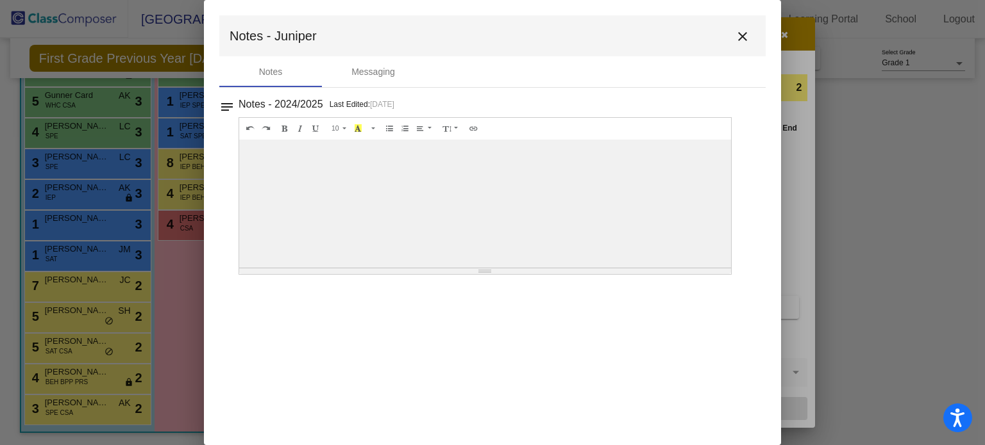
click at [741, 38] on mat-icon "close" at bounding box center [742, 36] width 15 height 15
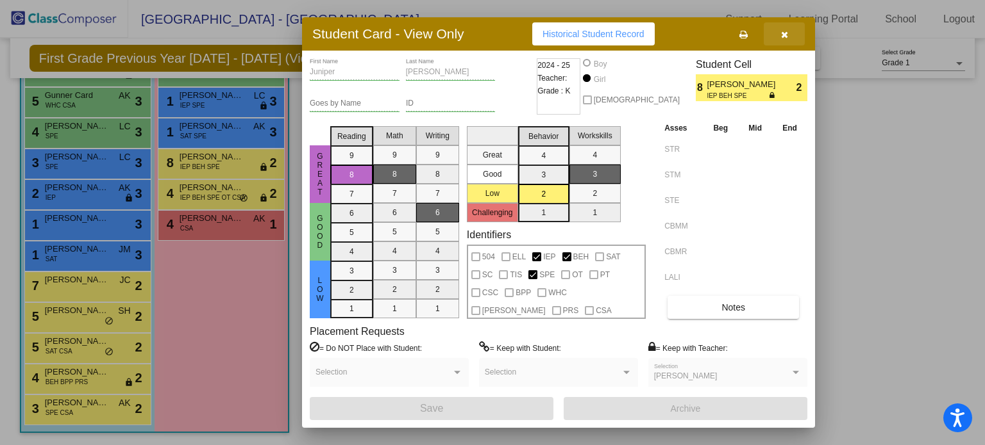
click at [786, 40] on button "button" at bounding box center [783, 33] width 41 height 23
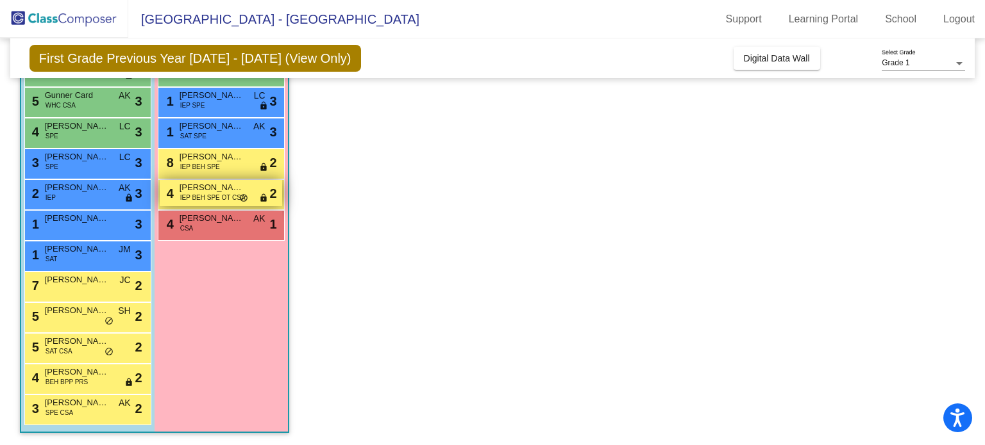
click at [221, 189] on span "[PERSON_NAME]" at bounding box center [211, 187] width 64 height 13
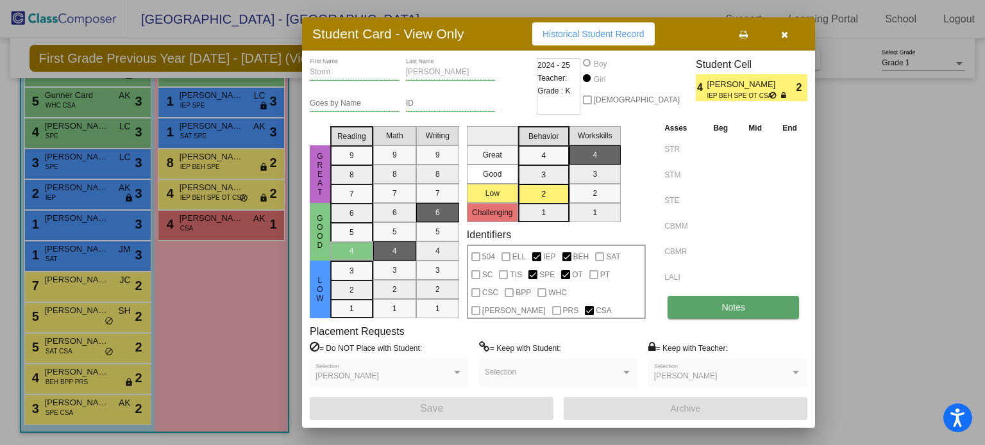
click at [708, 299] on button "Notes" at bounding box center [732, 307] width 131 height 23
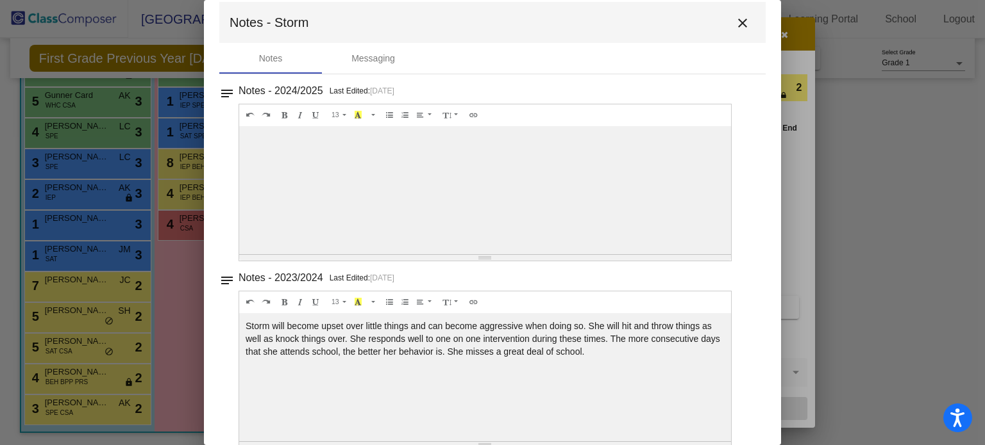
scroll to position [0, 0]
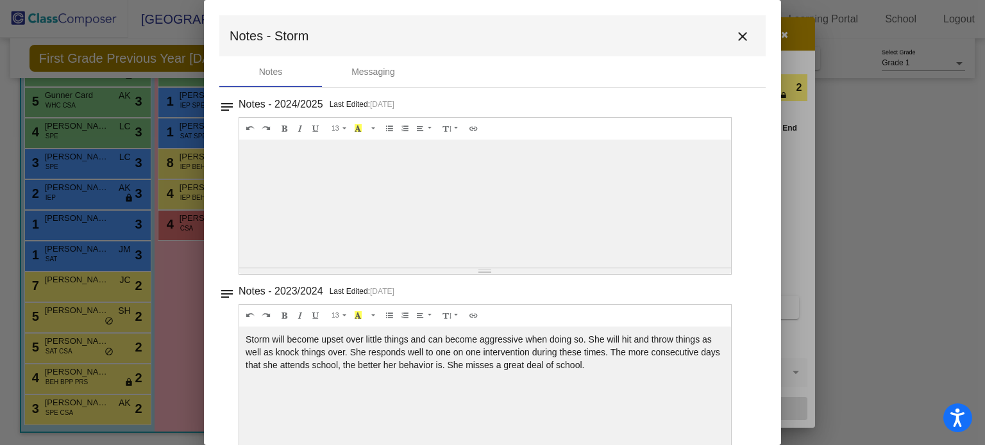
click at [738, 38] on mat-icon "close" at bounding box center [742, 36] width 15 height 15
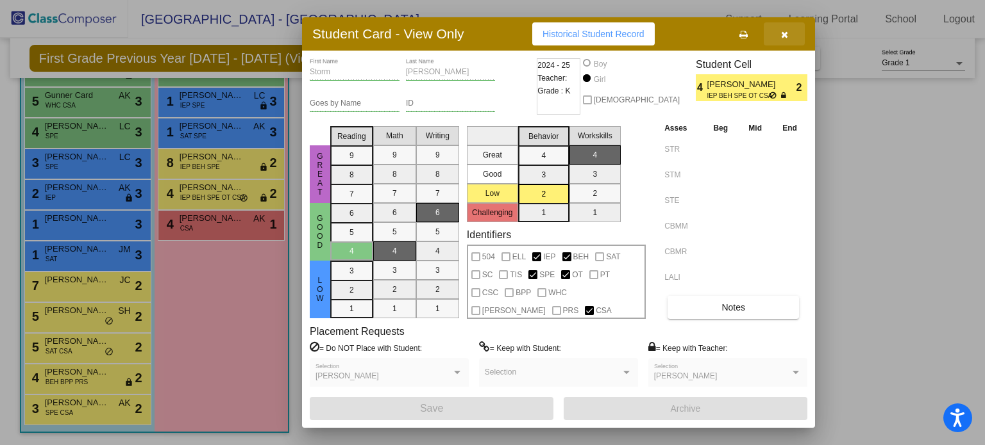
click at [790, 36] on button "button" at bounding box center [783, 33] width 41 height 23
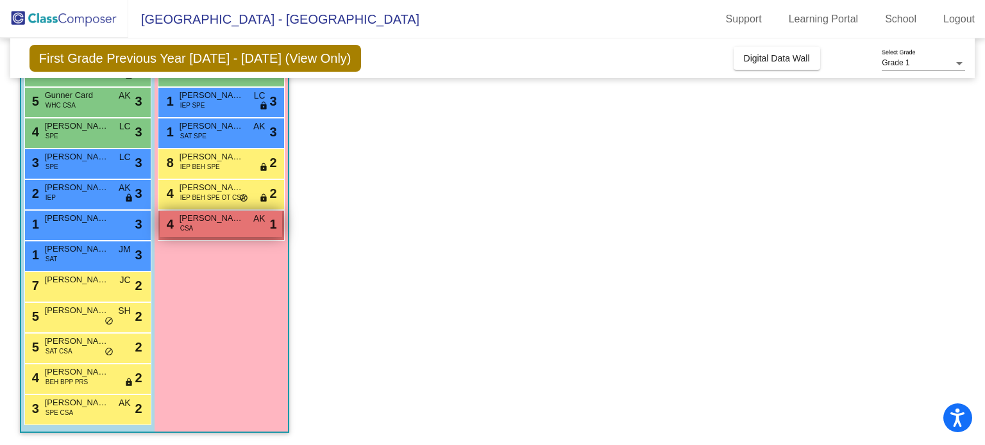
click at [214, 235] on div "4 [PERSON_NAME] CSA AK lock do_not_disturb_alt 1" at bounding box center [221, 224] width 122 height 26
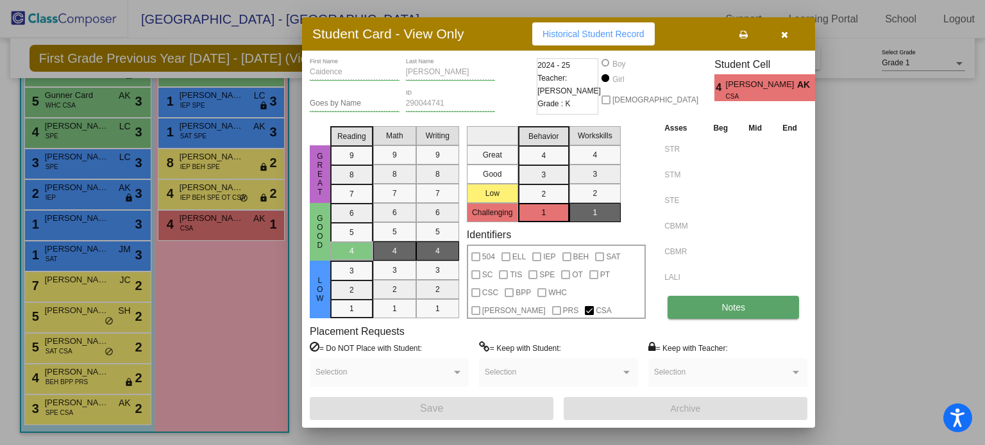
click at [720, 301] on button "Notes" at bounding box center [732, 307] width 131 height 23
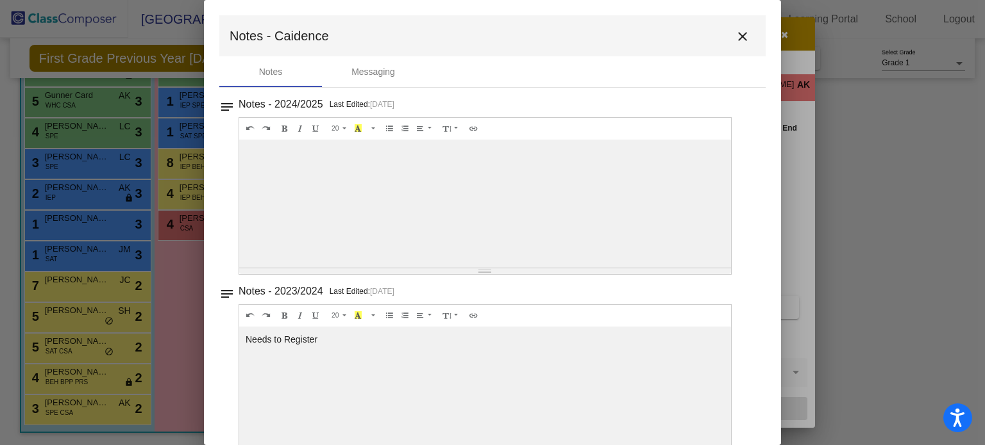
click at [735, 33] on mat-icon "close" at bounding box center [742, 36] width 15 height 15
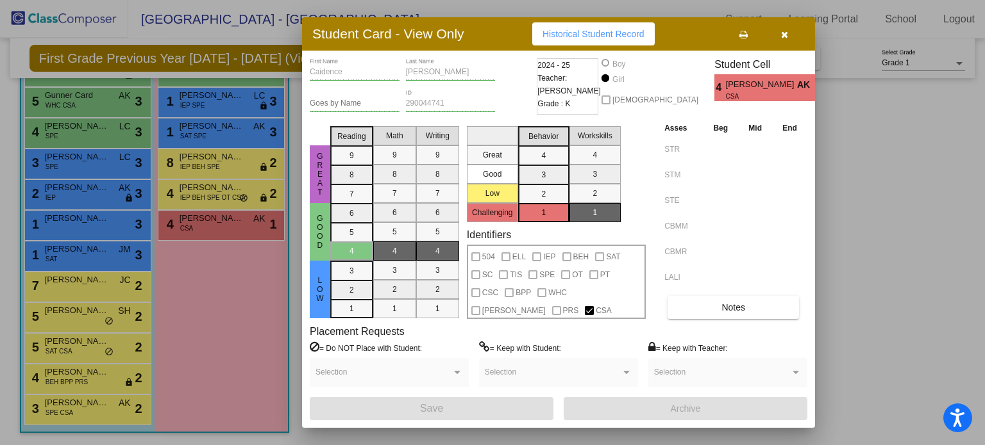
click at [785, 37] on icon "button" at bounding box center [784, 34] width 7 height 9
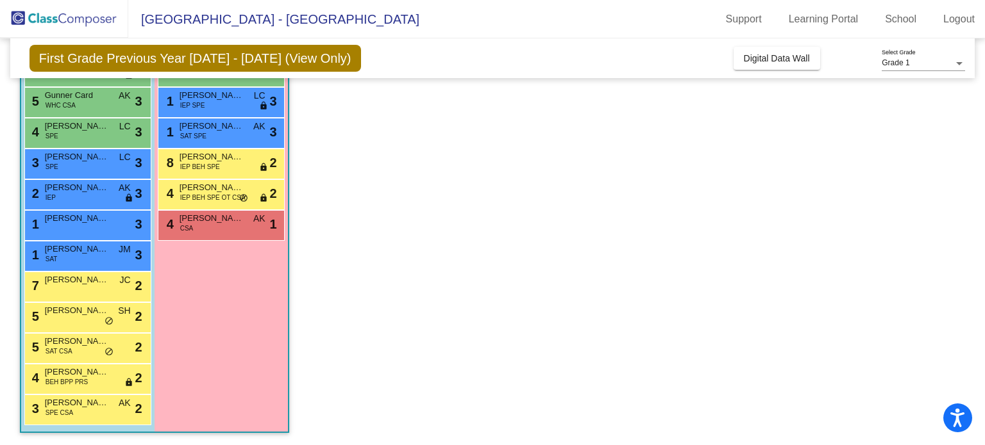
click at [746, 154] on app-classroom "Class 3 picture_as_pdf [PERSON_NAME] Add Student First Name Last Name Student I…" at bounding box center [492, 209] width 945 height 473
